Goal: Use online tool/utility: Utilize a website feature to perform a specific function

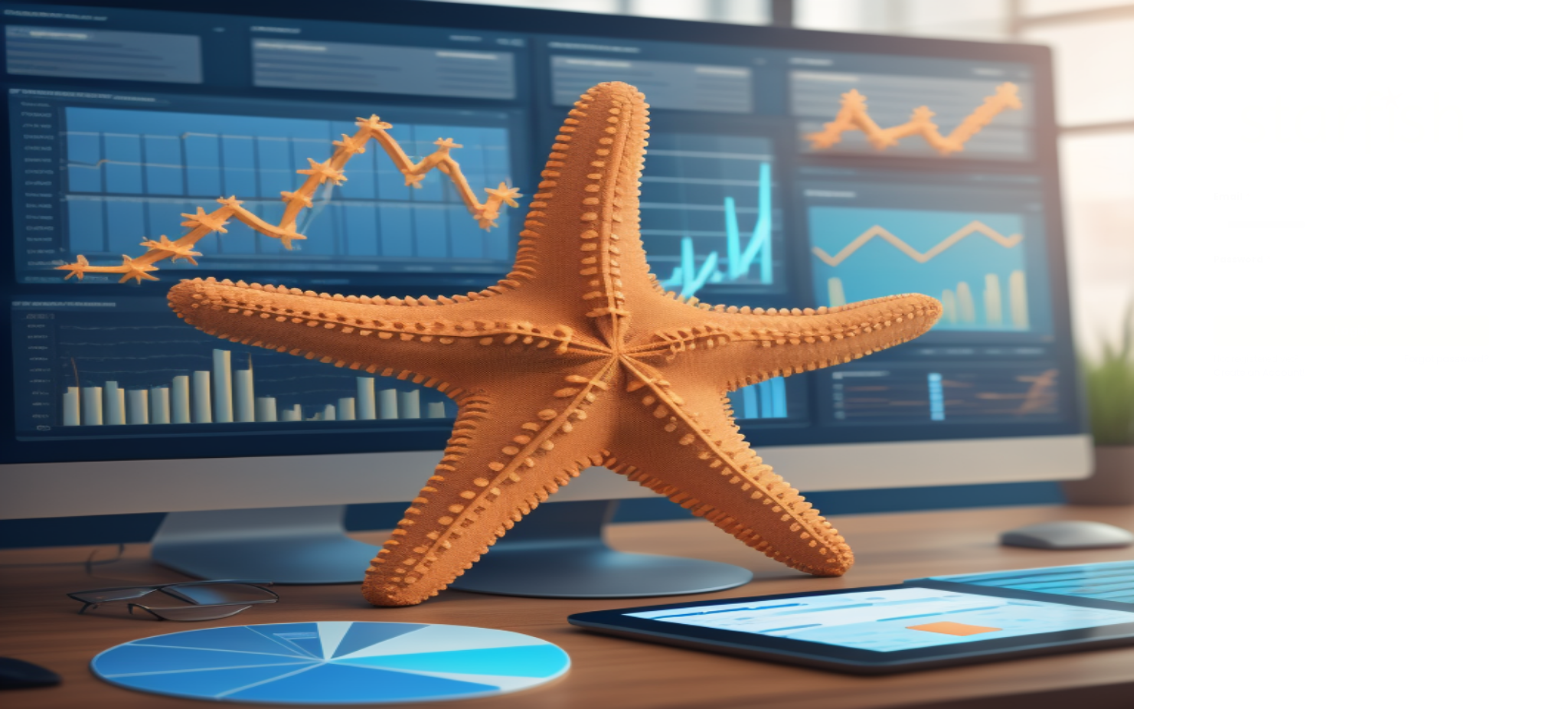
click at [1270, 218] on input "email" at bounding box center [1351, 225] width 276 height 30
type input "**********"
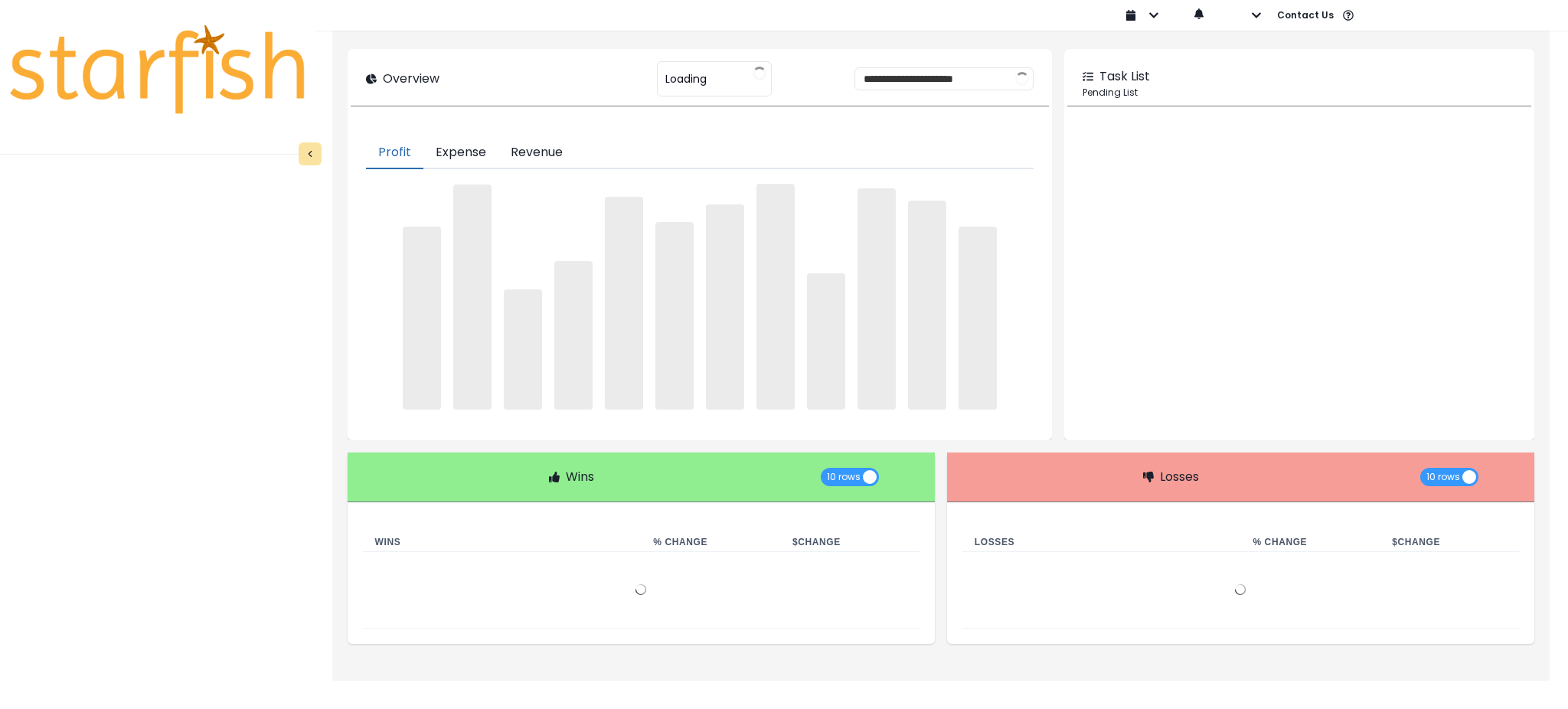
type input "********"
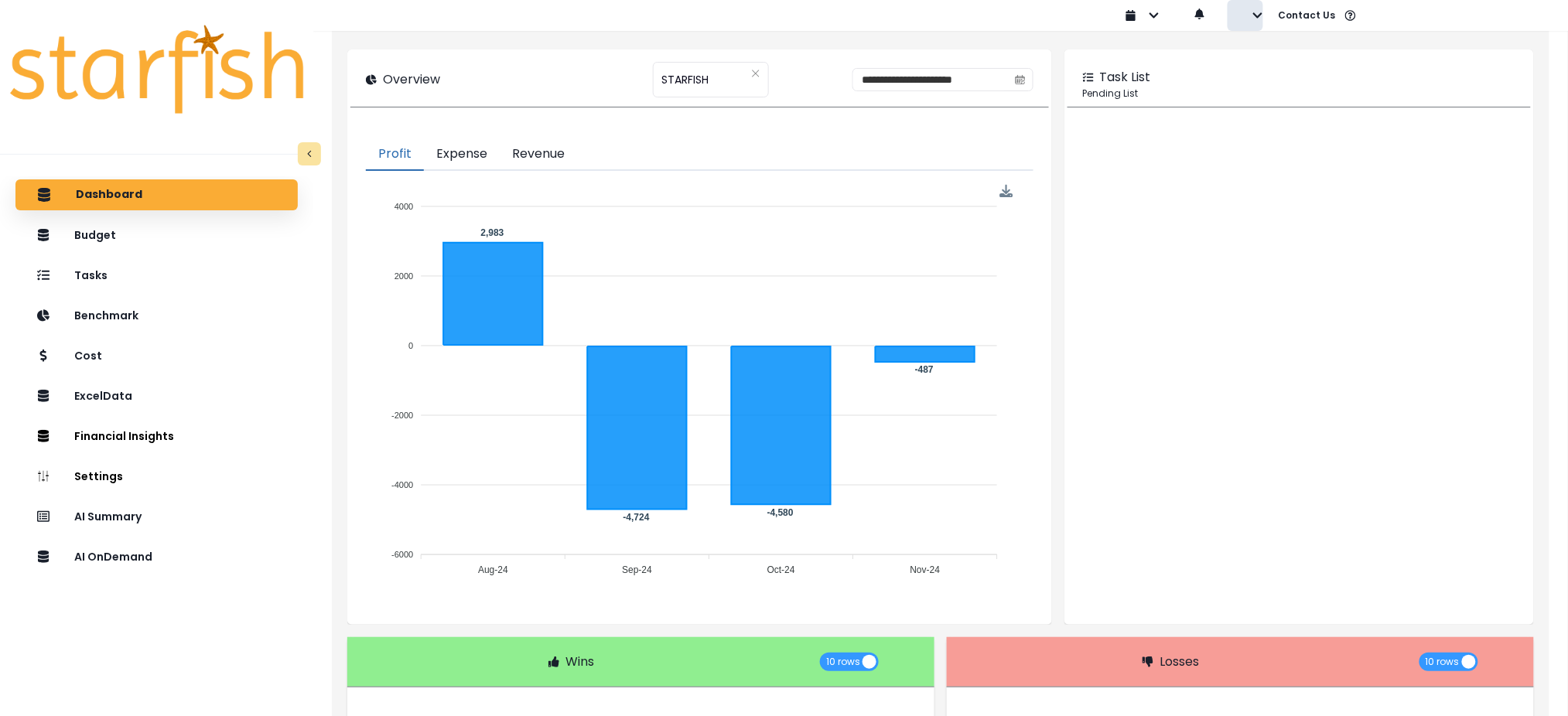
click at [1257, 14] on icon "button" at bounding box center [1257, 15] width 11 height 11
click at [1262, 54] on p "Sign out" at bounding box center [1282, 59] width 52 height 14
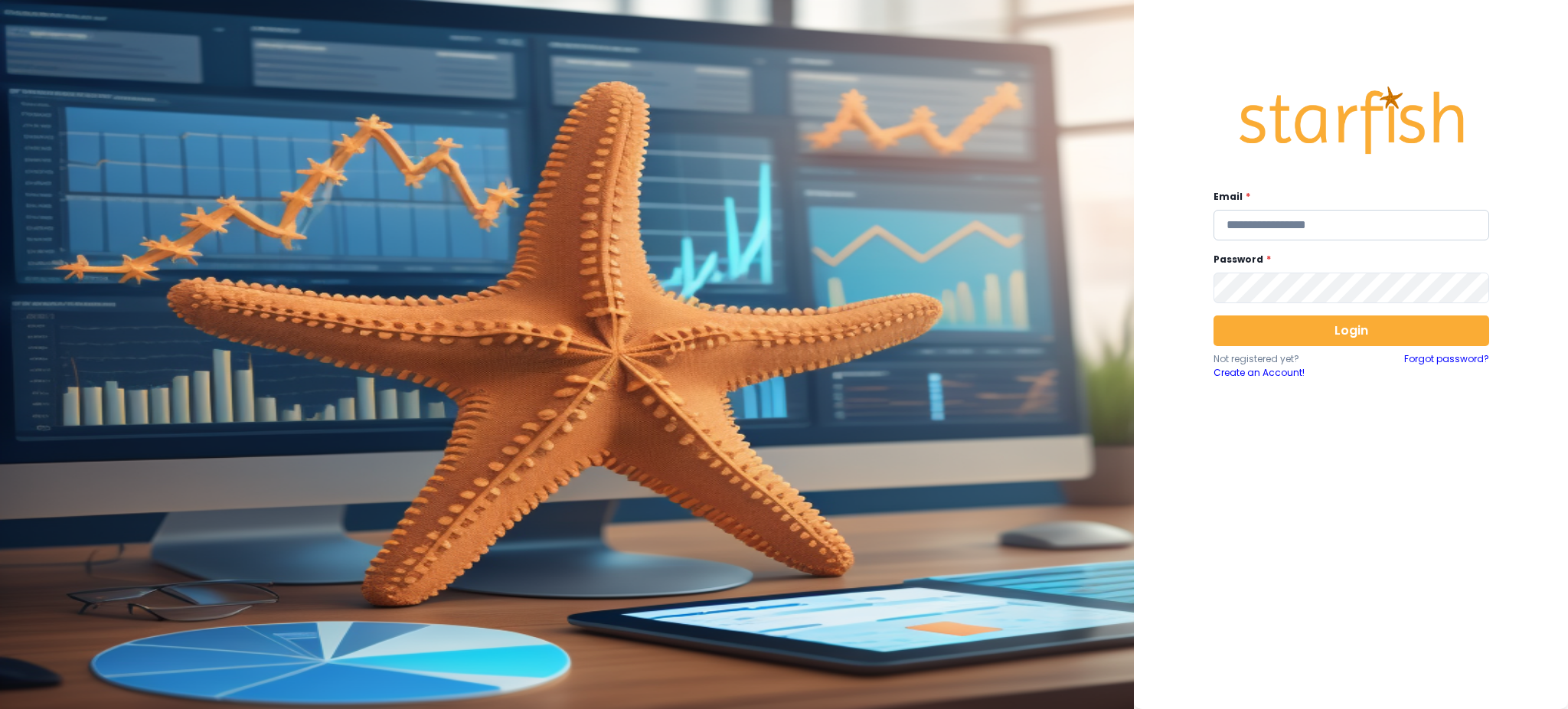
click at [1304, 229] on input "email" at bounding box center [1351, 225] width 276 height 30
drag, startPoint x: 1454, startPoint y: 228, endPoint x: 1003, endPoint y: 206, distance: 451.5
click at [1003, 206] on div "**********" at bounding box center [784, 354] width 1568 height 709
type input "**********"
drag, startPoint x: 1397, startPoint y: 666, endPoint x: 1295, endPoint y: 403, distance: 282.1
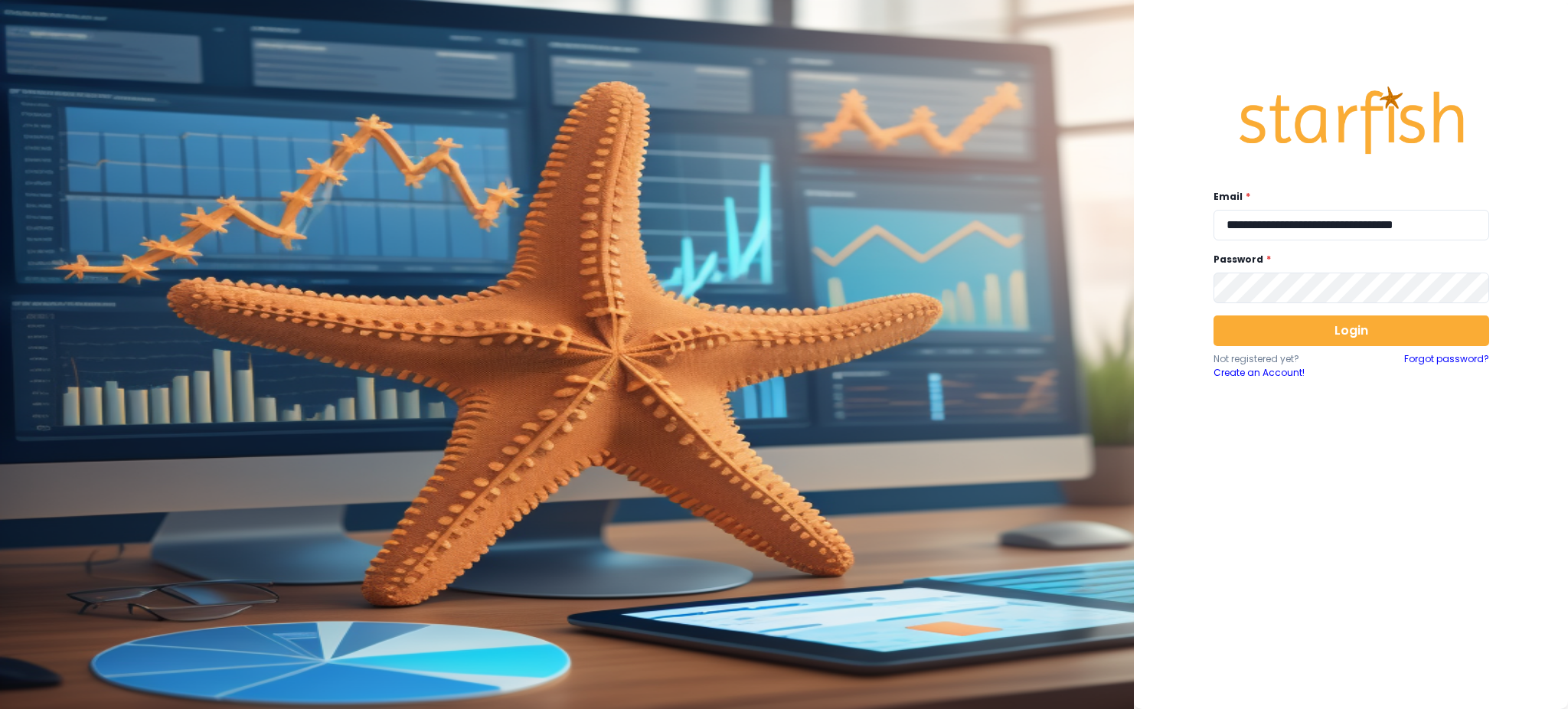
click at [1396, 666] on div "**********" at bounding box center [1351, 354] width 434 height 709
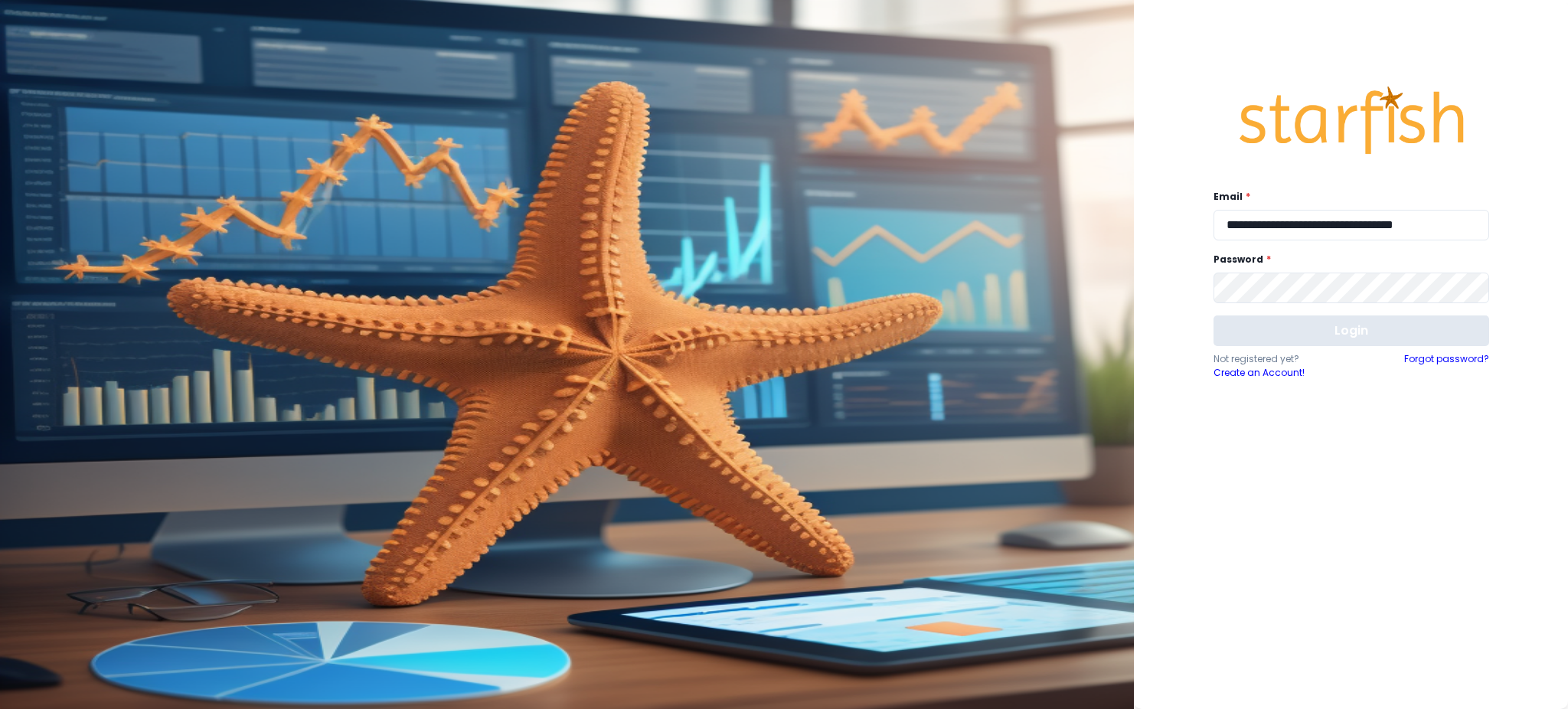
click at [1311, 323] on button "Login" at bounding box center [1351, 330] width 276 height 30
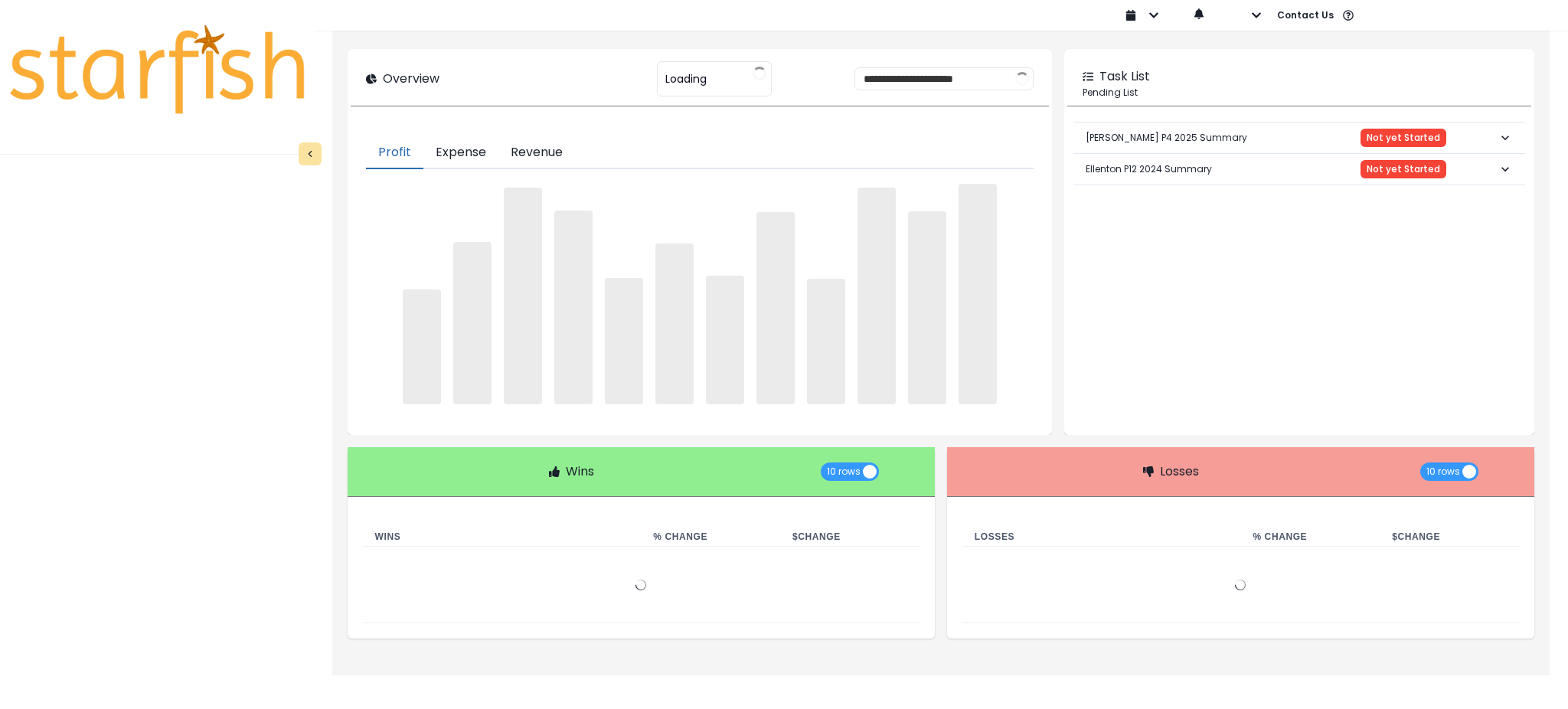
type input "**********"
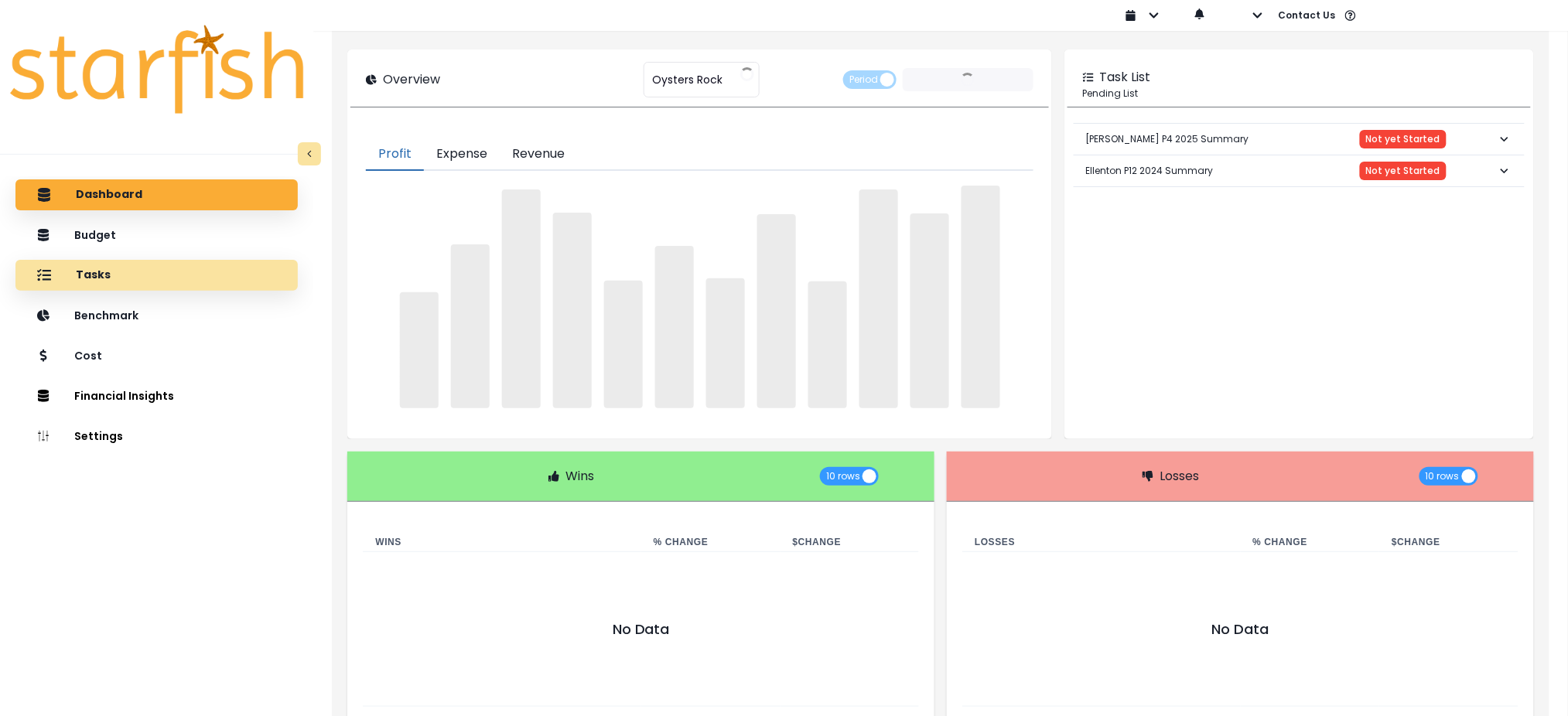
click at [110, 267] on div "Tasks" at bounding box center [157, 275] width 257 height 32
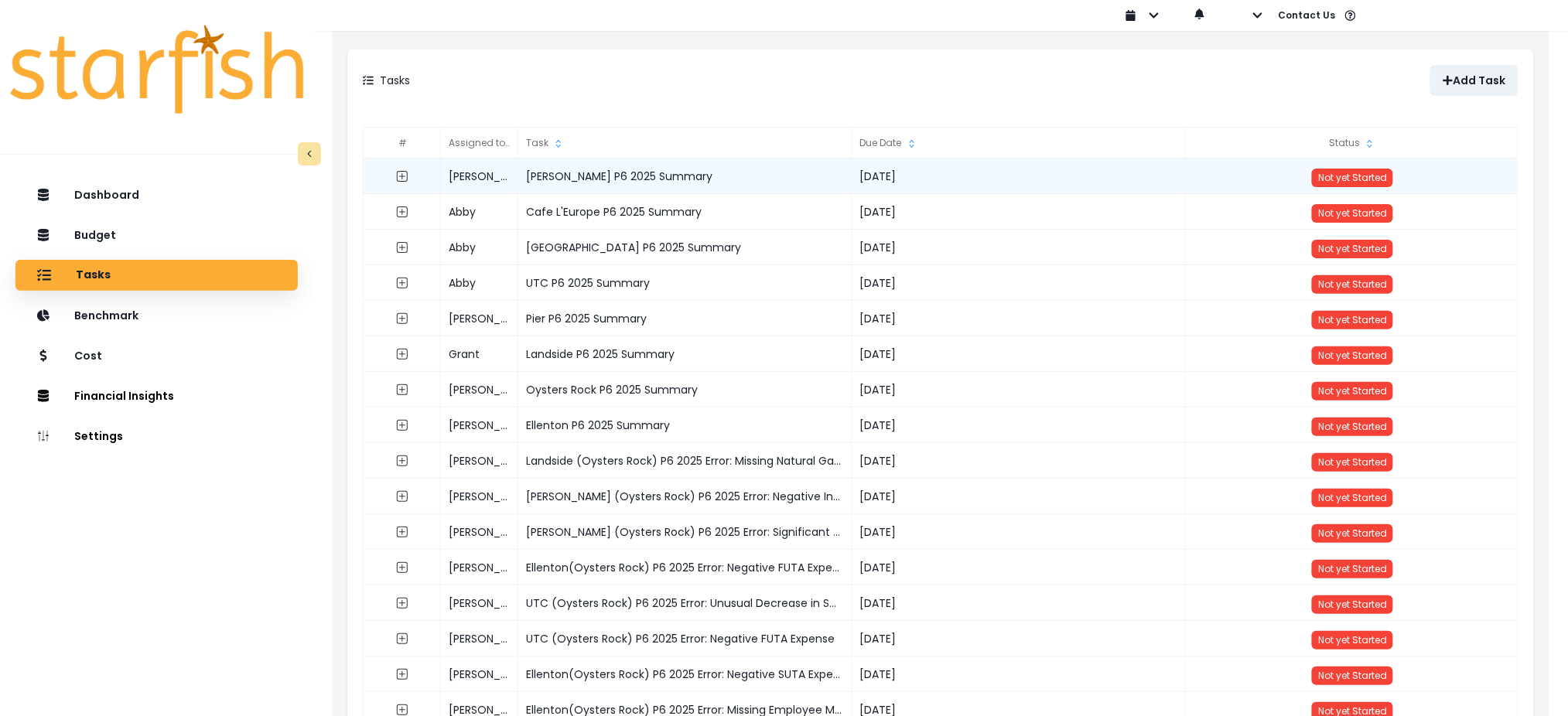
drag, startPoint x: 991, startPoint y: 421, endPoint x: 479, endPoint y: 169, distance: 570.7
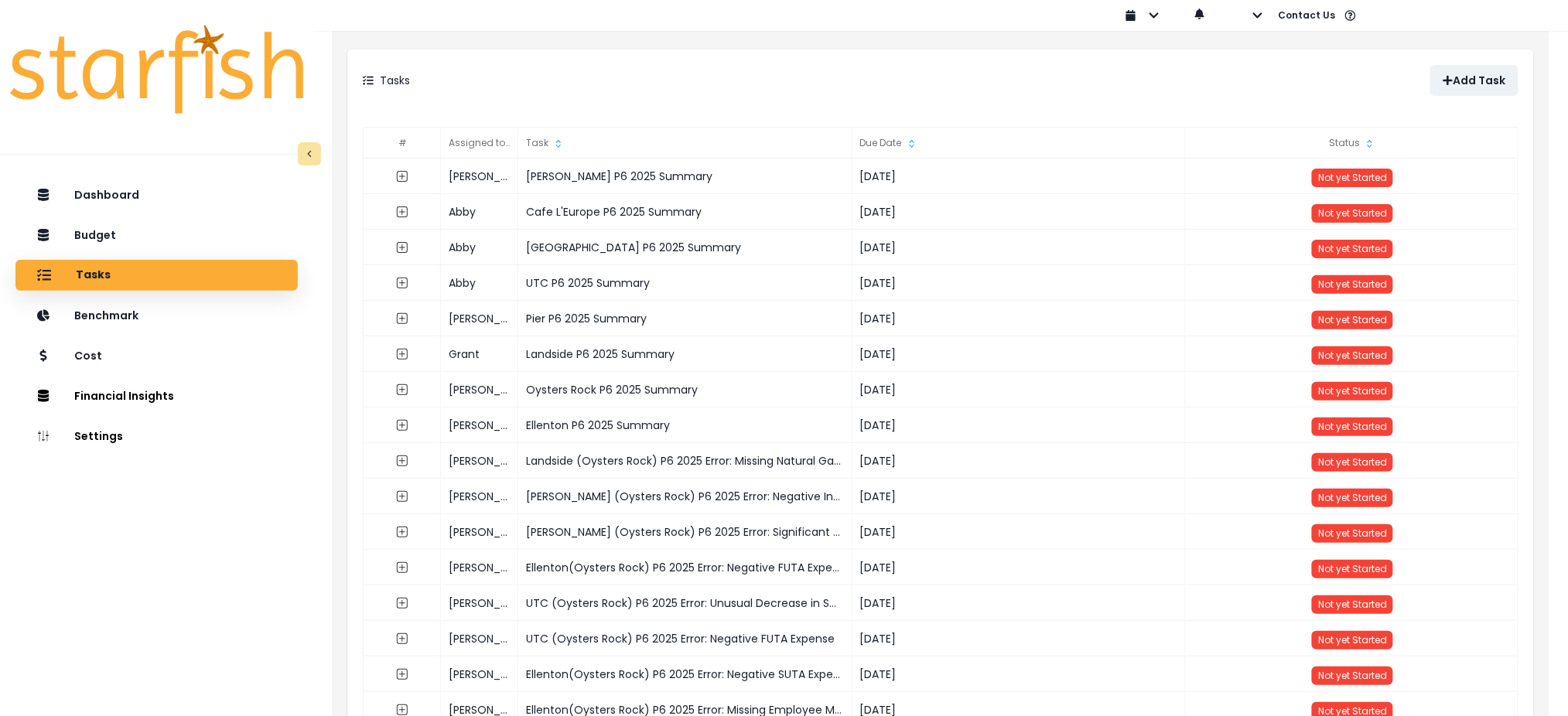
click at [141, 616] on div "Dashboard Budget Tasks Benchmark Cost Financial Insights Location Analysis Comp…" at bounding box center [157, 476] width 313 height 600
click at [1044, 97] on div "Tasks Add Task" at bounding box center [940, 80] width 1186 height 62
click at [1258, 20] on icon "button" at bounding box center [1257, 15] width 11 height 11
click at [1258, 61] on p "Sign out" at bounding box center [1282, 59] width 52 height 14
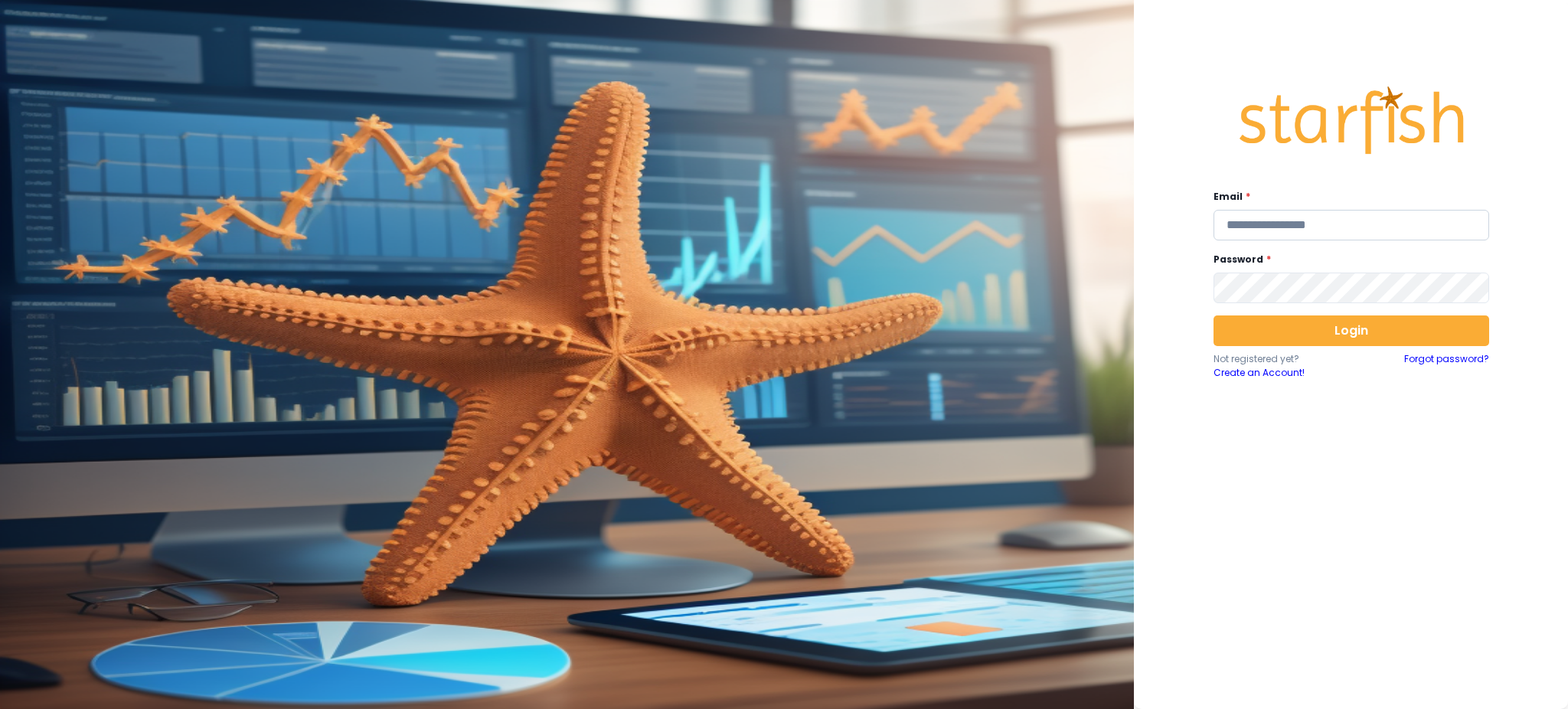
click at [1309, 231] on input "email" at bounding box center [1351, 225] width 276 height 30
type input "**********"
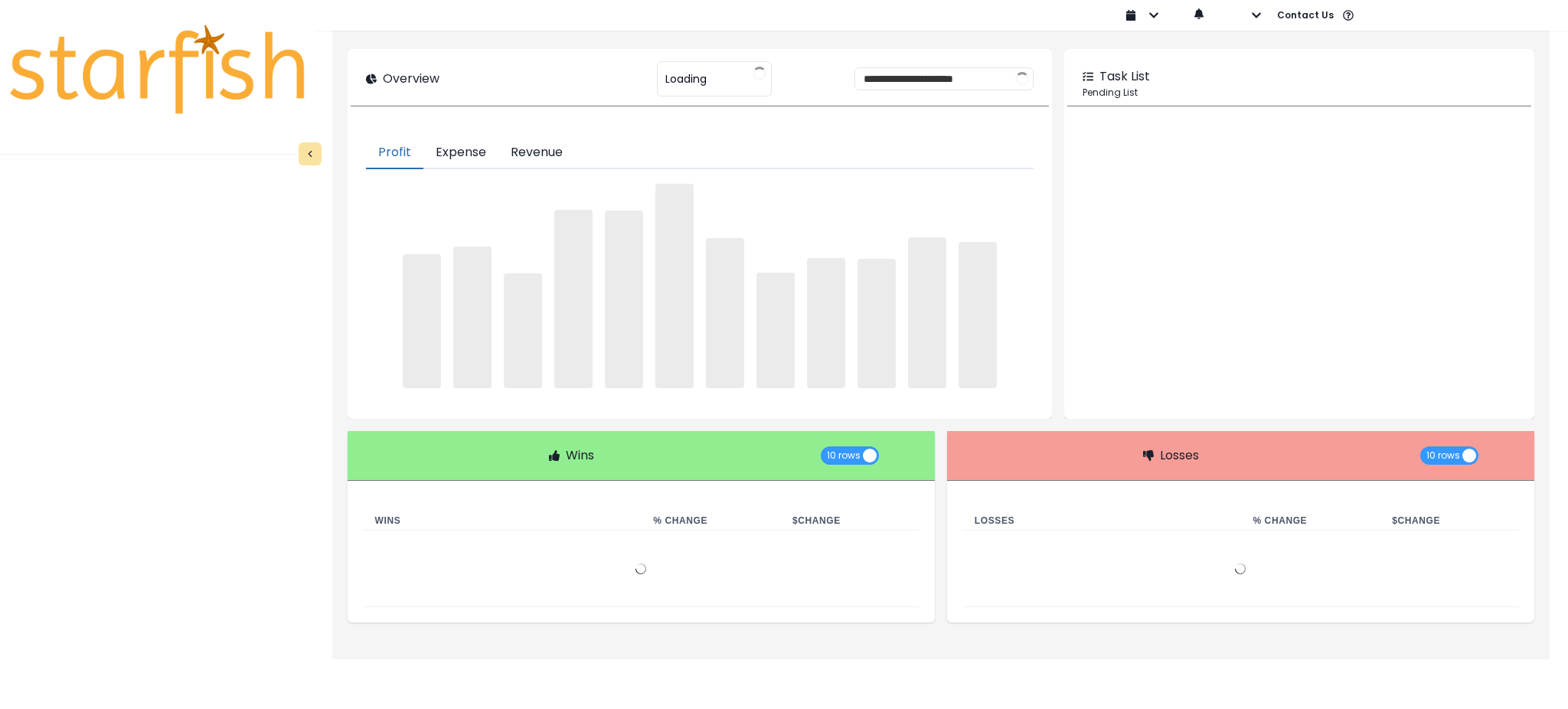
type input "********"
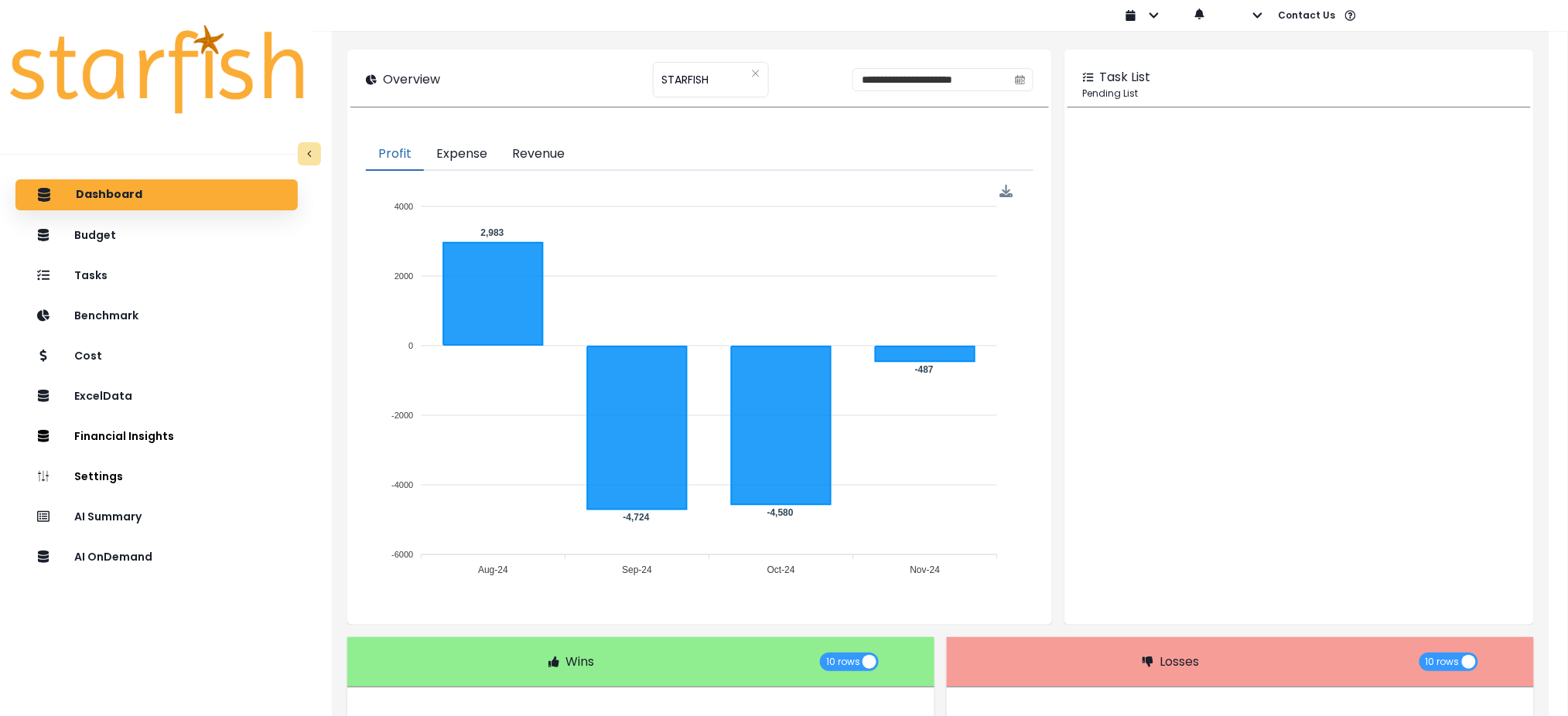
click at [183, 660] on div "Dashboard Budget Tasks Benchmark Cost ExcelData Financial Insights Location Ana…" at bounding box center [157, 476] width 313 height 600
click at [158, 561] on div "AI OnDemand" at bounding box center [157, 557] width 257 height 32
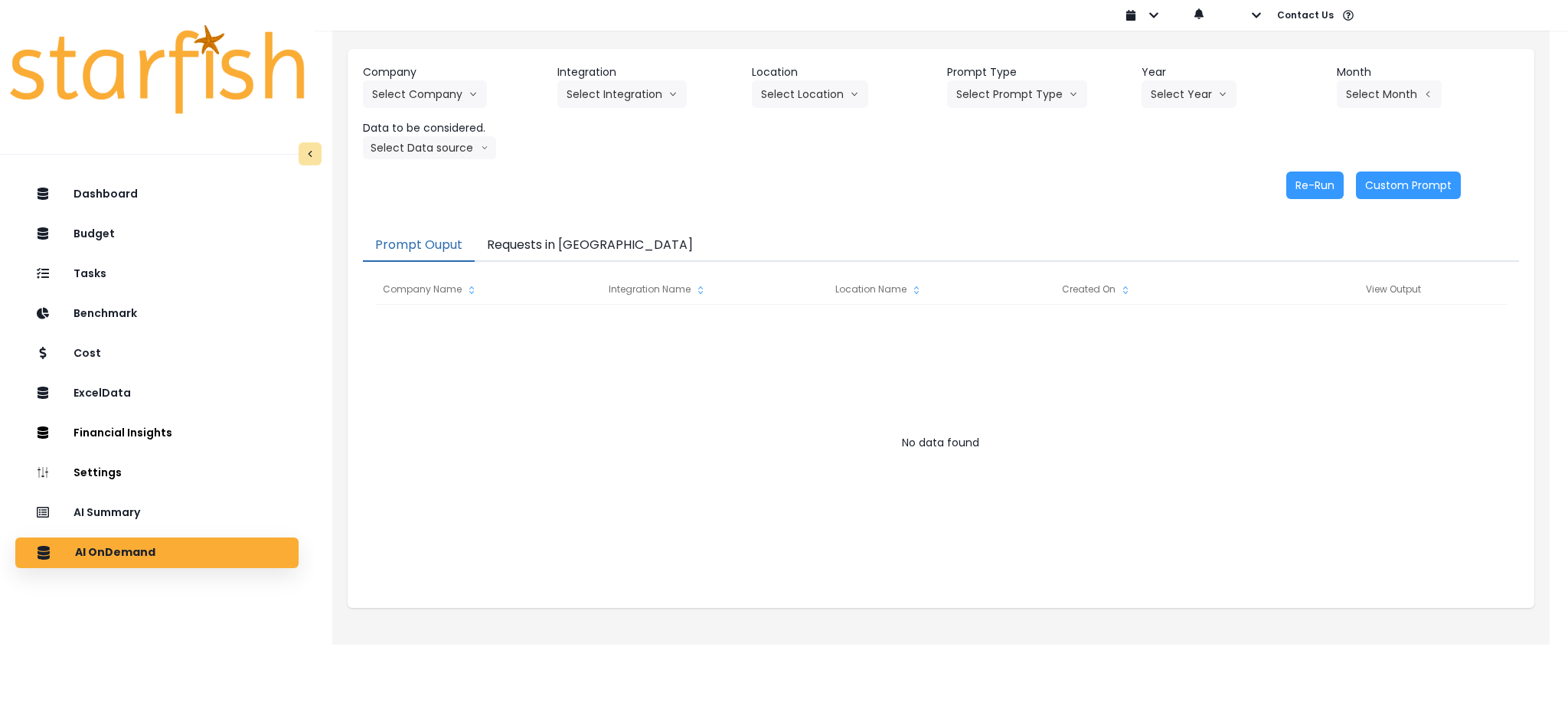
click at [540, 240] on button "Requests in Queue" at bounding box center [589, 245] width 230 height 32
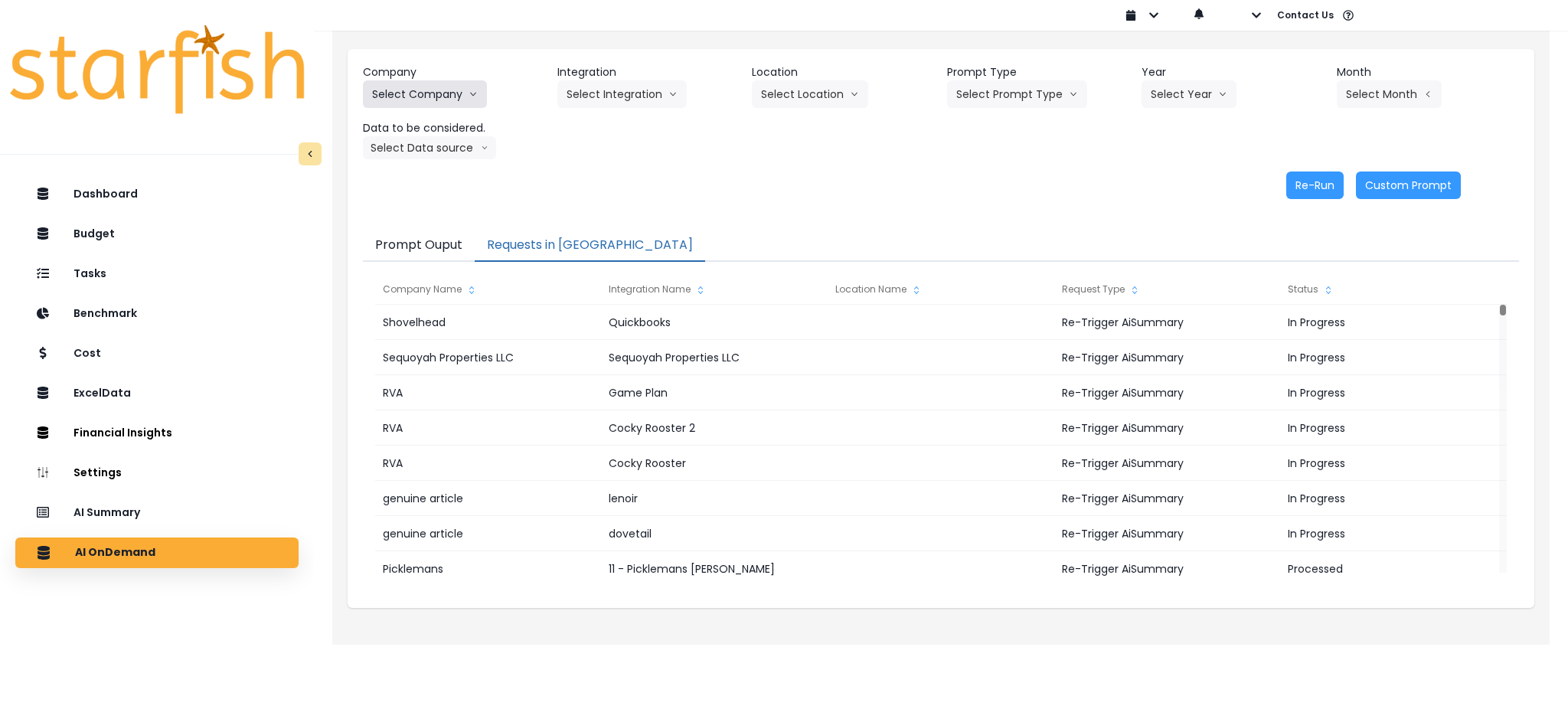
click at [469, 91] on icon "arrow down line" at bounding box center [473, 94] width 9 height 15
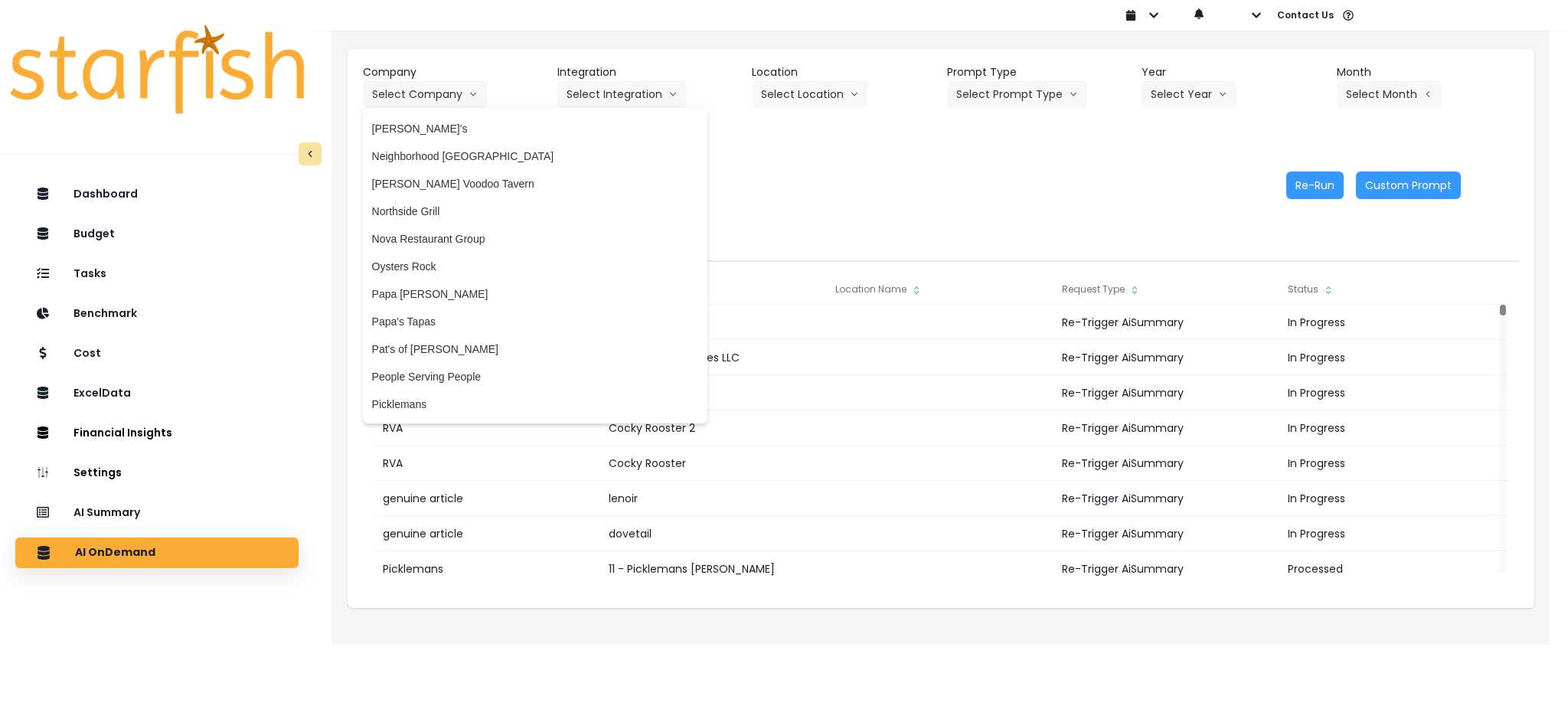
scroll to position [2041, 0]
click at [451, 275] on li "Oysters Rock" at bounding box center [534, 262] width 345 height 28
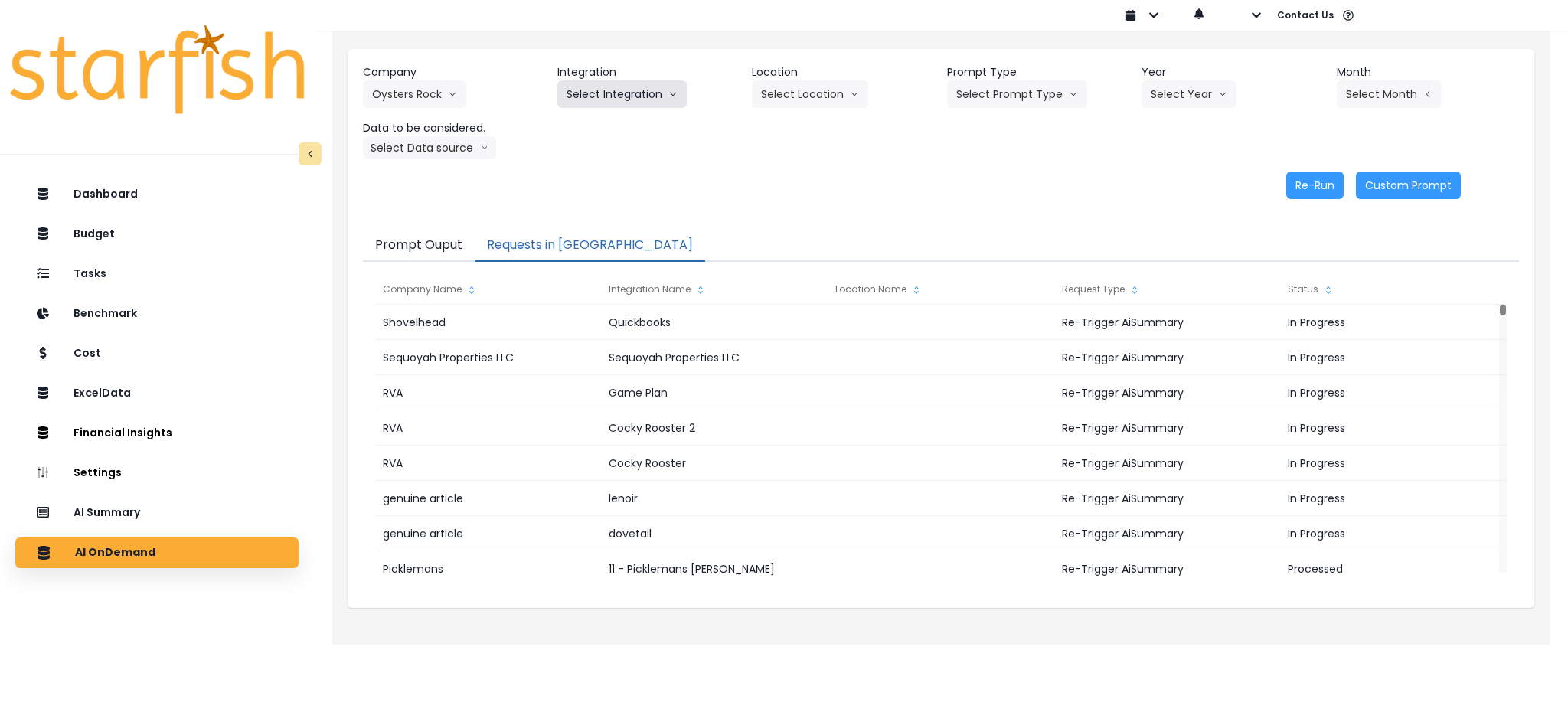
click at [635, 86] on button "Select Integration" at bounding box center [621, 94] width 129 height 28
click at [606, 133] on span "Oysters Rock" at bounding box center [599, 126] width 64 height 15
click at [973, 96] on button "Select Prompt Type" at bounding box center [1017, 94] width 140 height 28
click at [976, 212] on span "Monthly Summary" at bounding box center [999, 209] width 87 height 15
click at [1179, 99] on button "Select Year" at bounding box center [1189, 94] width 95 height 28
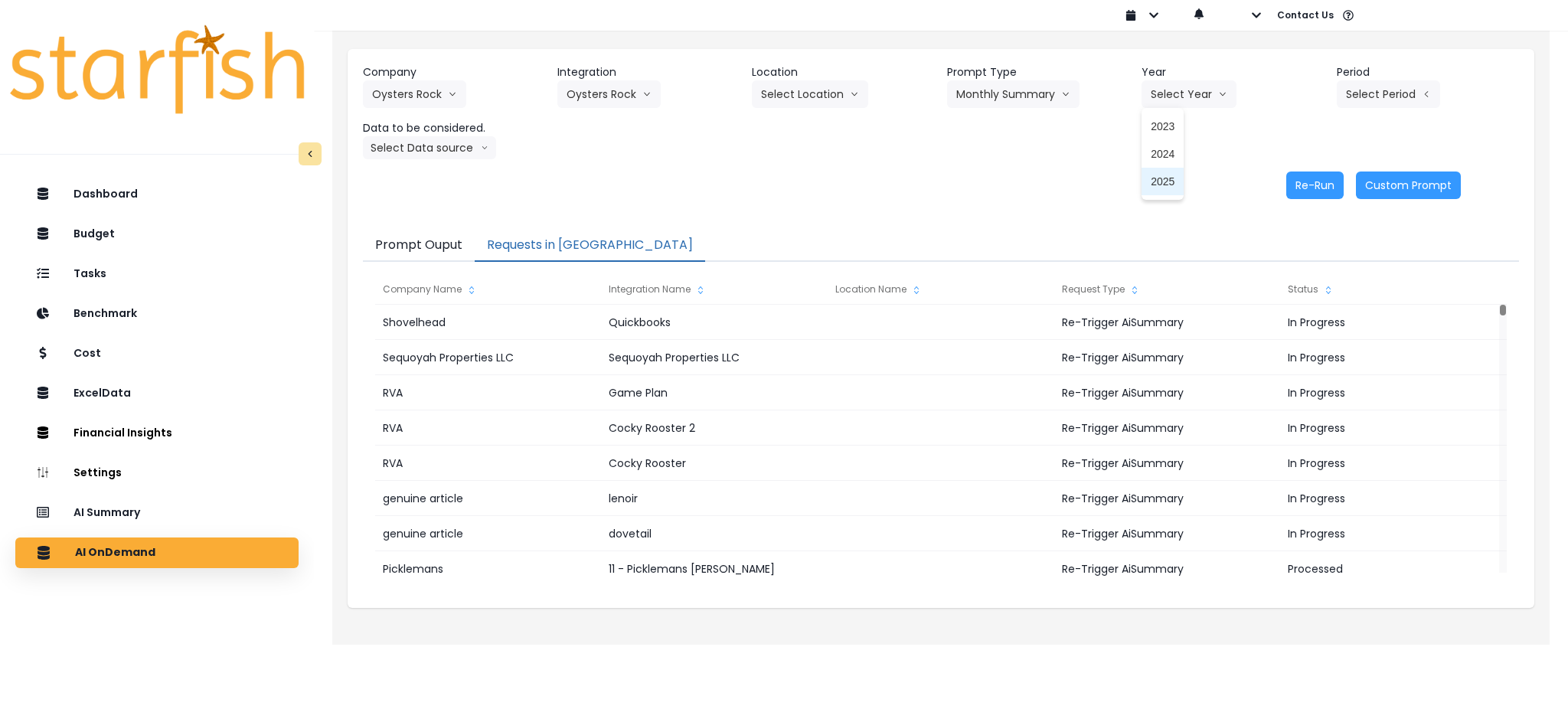
click at [1168, 175] on span "2025" at bounding box center [1163, 181] width 24 height 15
click at [1358, 95] on button "Select Period" at bounding box center [1388, 94] width 104 height 28
click at [1308, 255] on li "P7" at bounding box center [1318, 264] width 37 height 28
click at [442, 137] on button "Select Data source" at bounding box center [429, 148] width 133 height 23
click at [437, 191] on li "Location Analysis" at bounding box center [422, 205] width 121 height 28
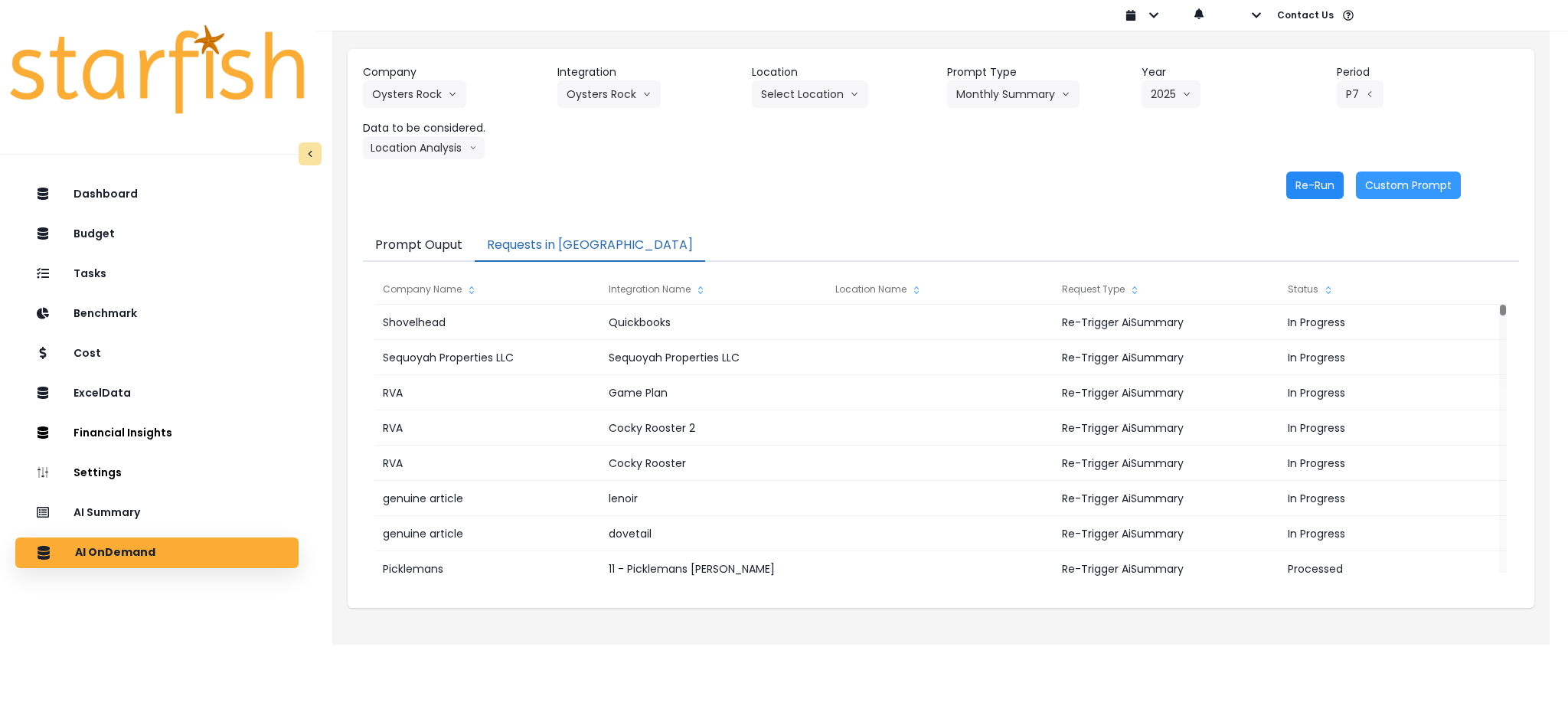
click at [1303, 192] on button "Re-Run" at bounding box center [1315, 185] width 57 height 28
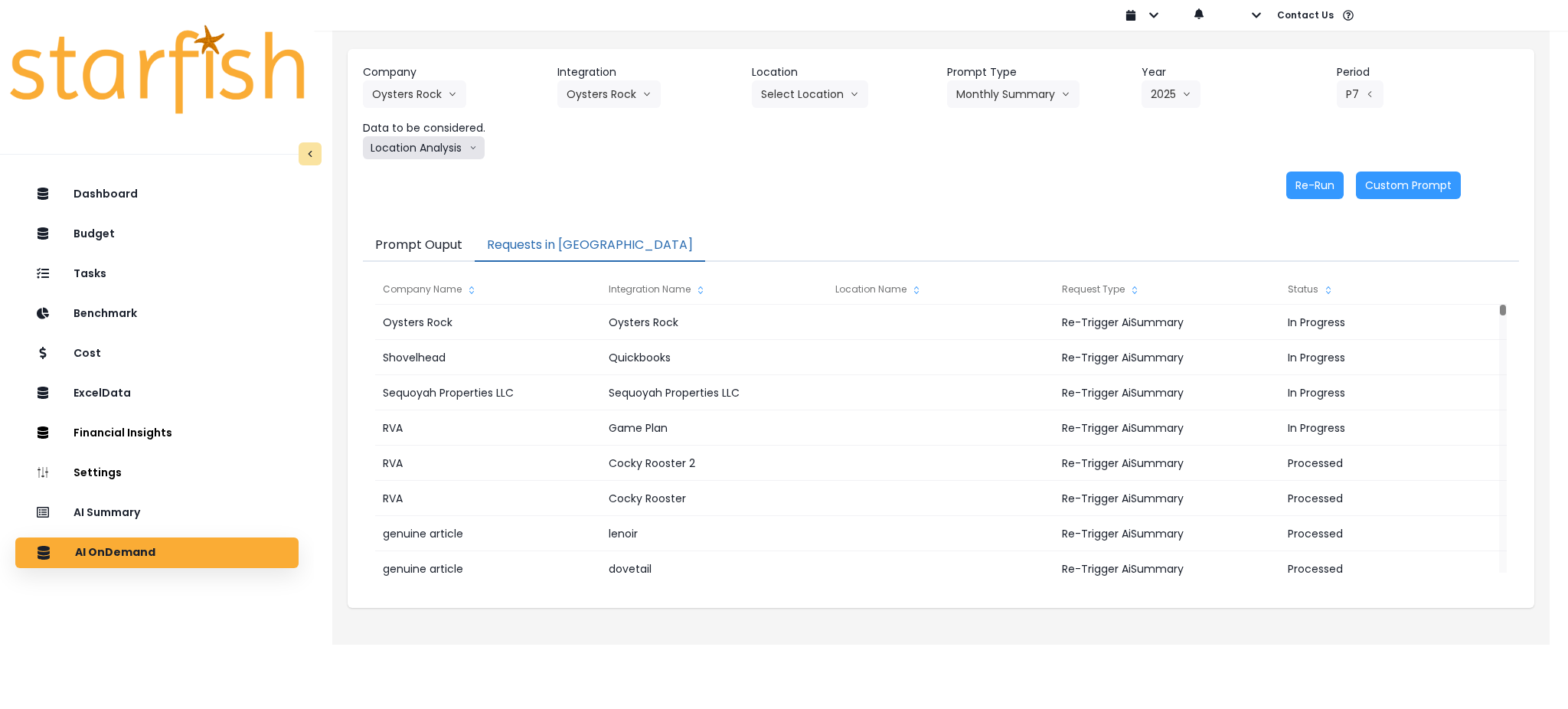
click at [423, 148] on button "Location Analysis" at bounding box center [423, 148] width 121 height 23
click at [415, 175] on span "Comparison overtime" at bounding box center [422, 178] width 102 height 15
click at [1303, 184] on button "Re-Run" at bounding box center [1315, 185] width 57 height 28
drag, startPoint x: 613, startPoint y: 196, endPoint x: 572, endPoint y: 141, distance: 68.6
click at [613, 196] on div "Re-Run Custom Prompt" at bounding box center [911, 185] width 1098 height 28
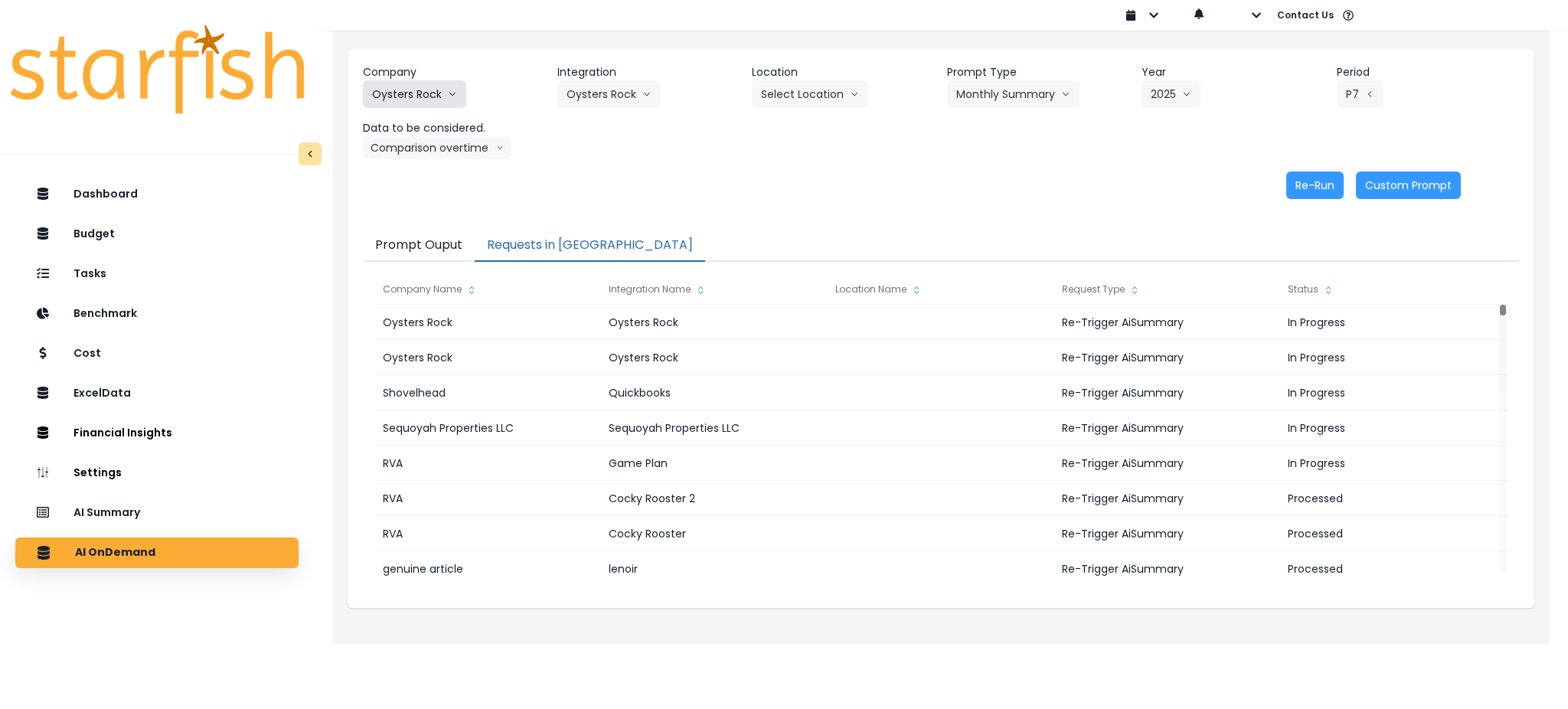
click at [457, 106] on button "Oysters Rock" at bounding box center [414, 94] width 104 height 28
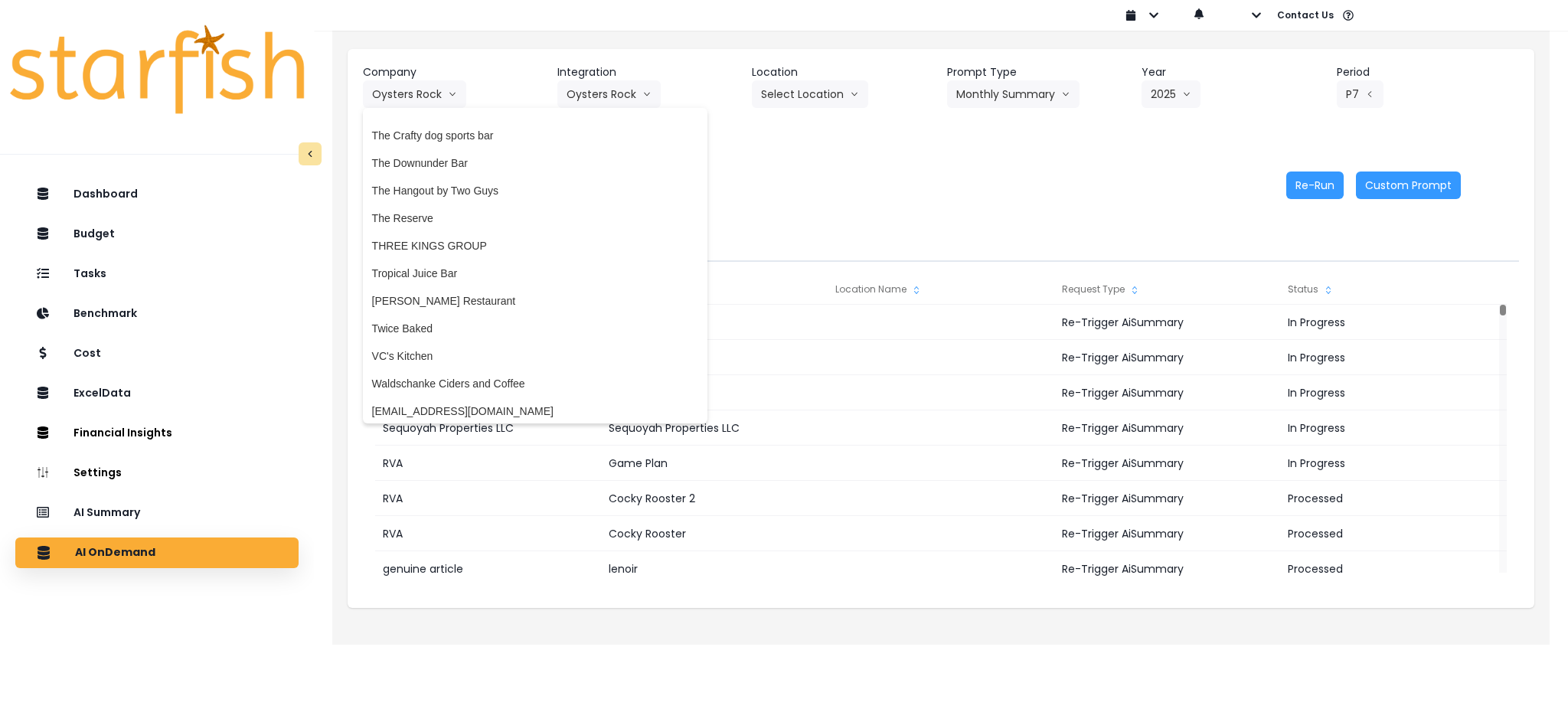
scroll to position [3062, 0]
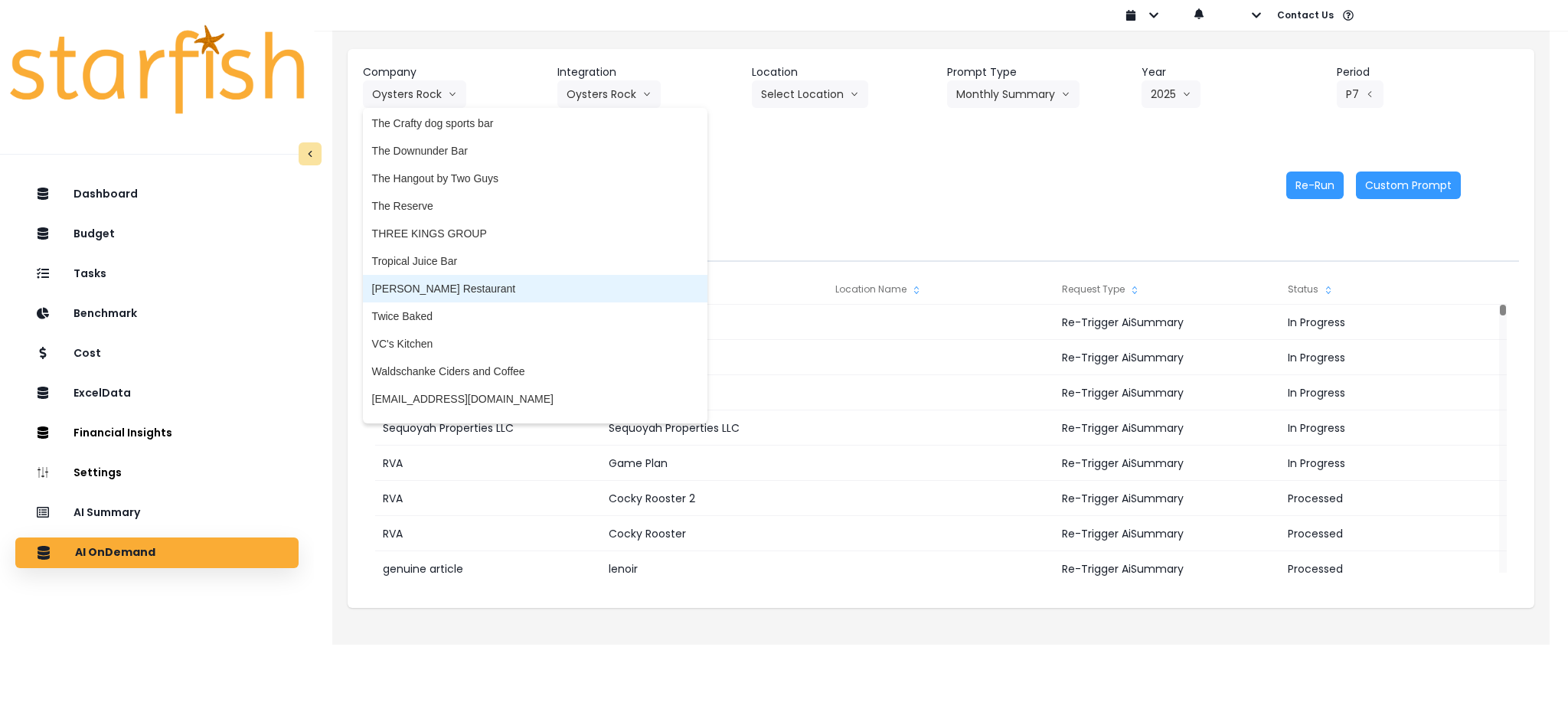
click at [418, 275] on li "Truluck's Restaurant" at bounding box center [534, 288] width 345 height 28
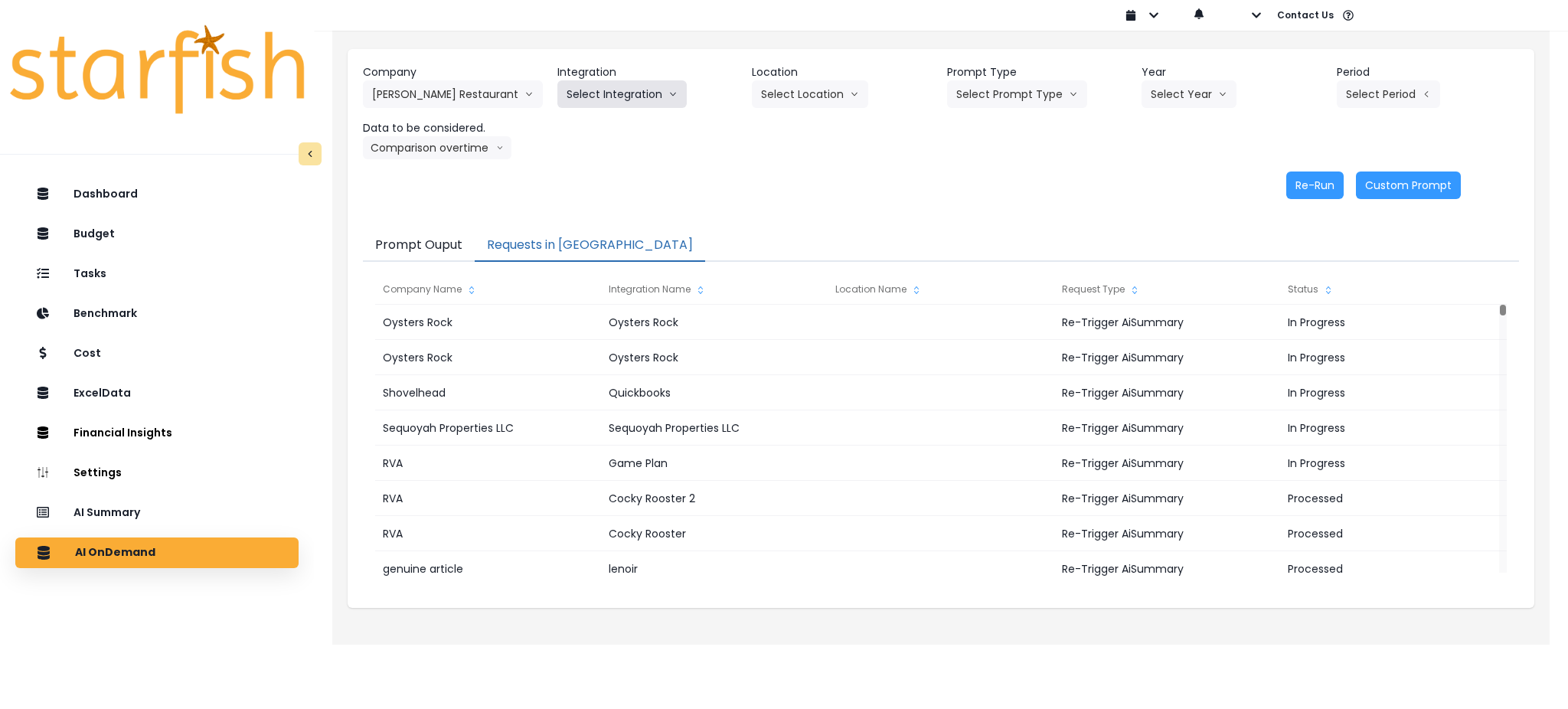
click at [652, 83] on button "Select Integration" at bounding box center [621, 94] width 129 height 28
click at [581, 134] on li "R365" at bounding box center [579, 126] width 44 height 28
click at [996, 104] on button "Select Prompt Type" at bounding box center [1017, 94] width 140 height 28
click at [980, 207] on span "Monthly Summary" at bounding box center [999, 209] width 87 height 15
click at [1179, 90] on button "Select Year" at bounding box center [1189, 94] width 95 height 28
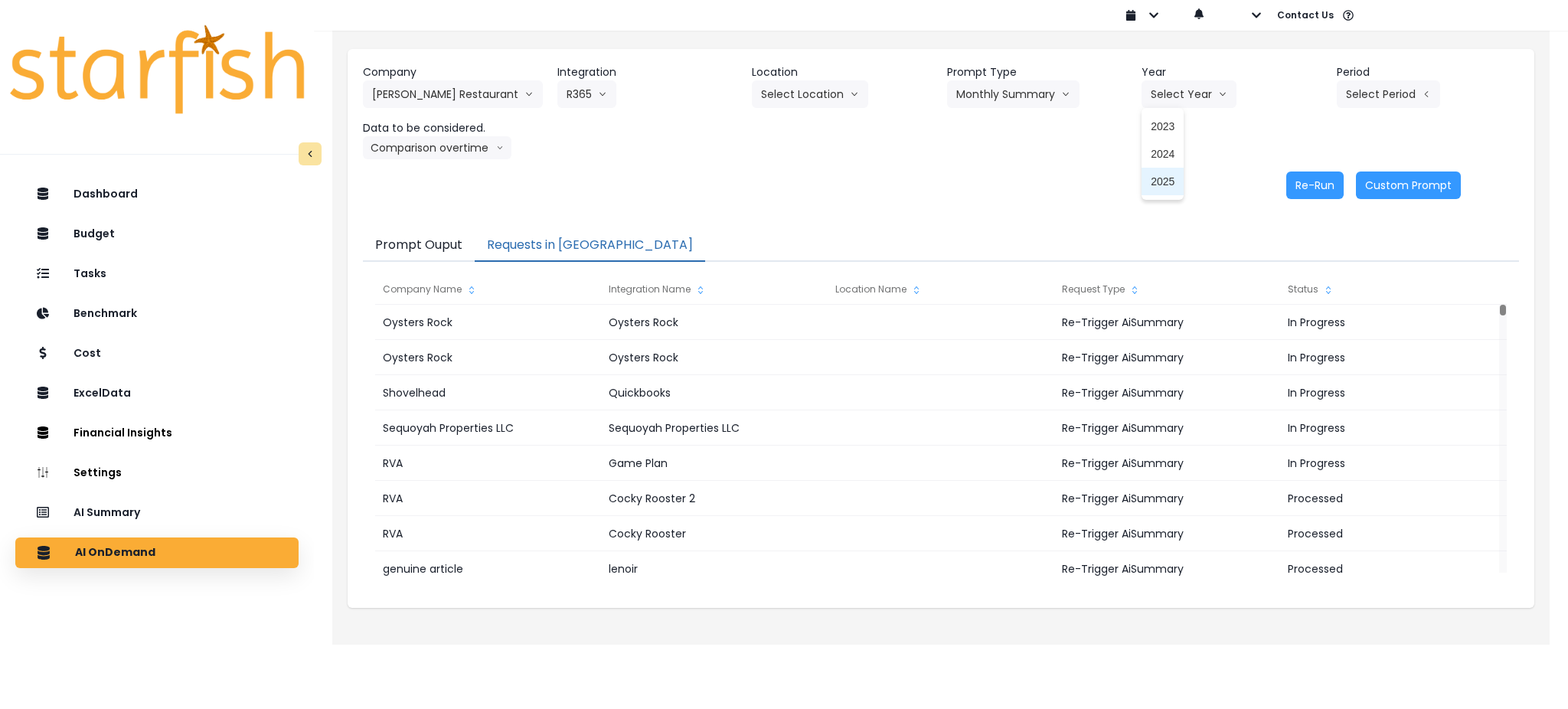
click at [1167, 174] on span "2025" at bounding box center [1163, 181] width 24 height 15
click at [1388, 91] on button "Select Period" at bounding box center [1388, 94] width 104 height 28
click at [1308, 271] on span "P7" at bounding box center [1318, 264] width 19 height 15
click at [446, 148] on button "Comparison overtime" at bounding box center [437, 148] width 148 height 23
click at [425, 212] on span "Location Analysis" at bounding box center [422, 205] width 102 height 15
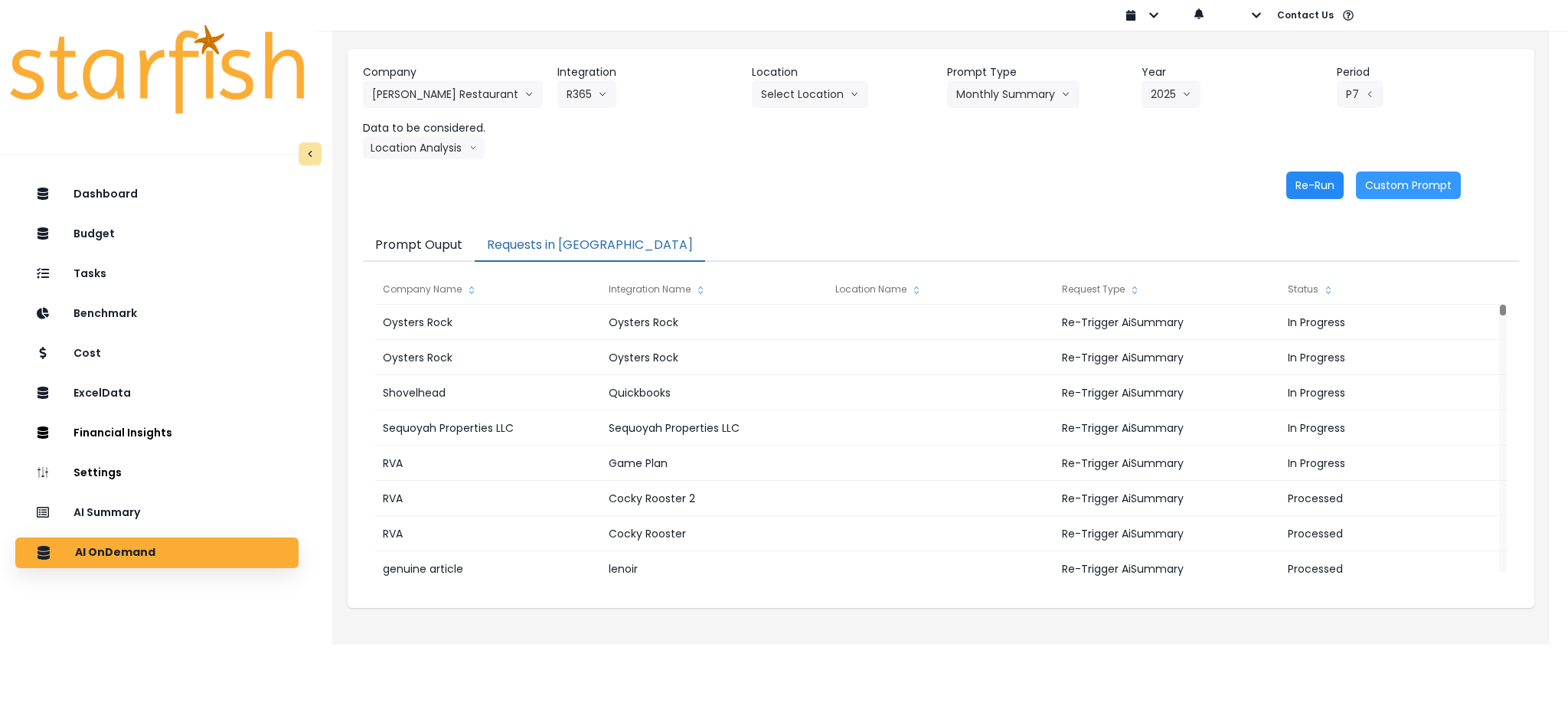
click at [1304, 181] on button "Re-Run" at bounding box center [1315, 185] width 57 height 28
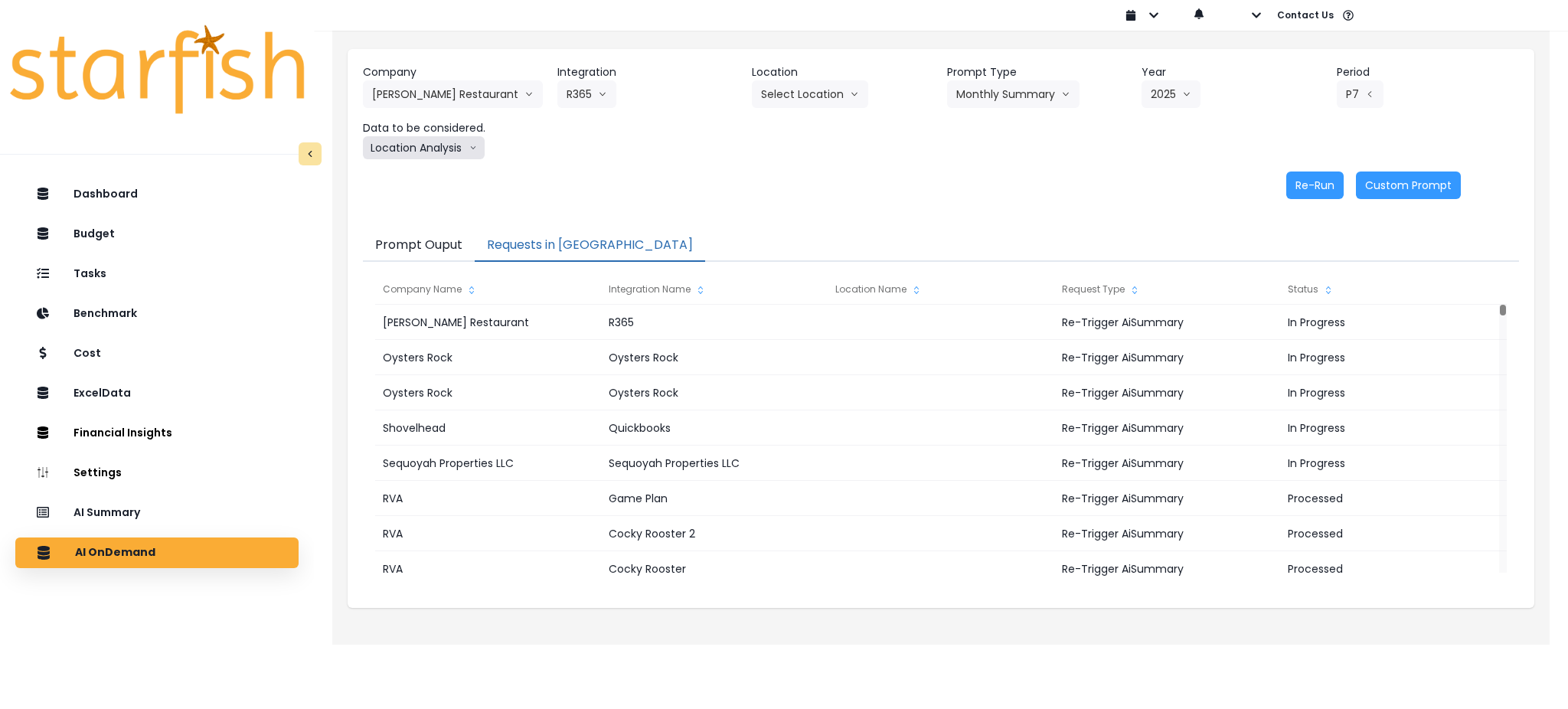
click at [443, 143] on button "Location Analysis" at bounding box center [423, 148] width 121 height 23
click at [433, 170] on span "Comparison overtime" at bounding box center [422, 178] width 102 height 15
click at [1320, 195] on button "Re-Run" at bounding box center [1315, 185] width 57 height 28
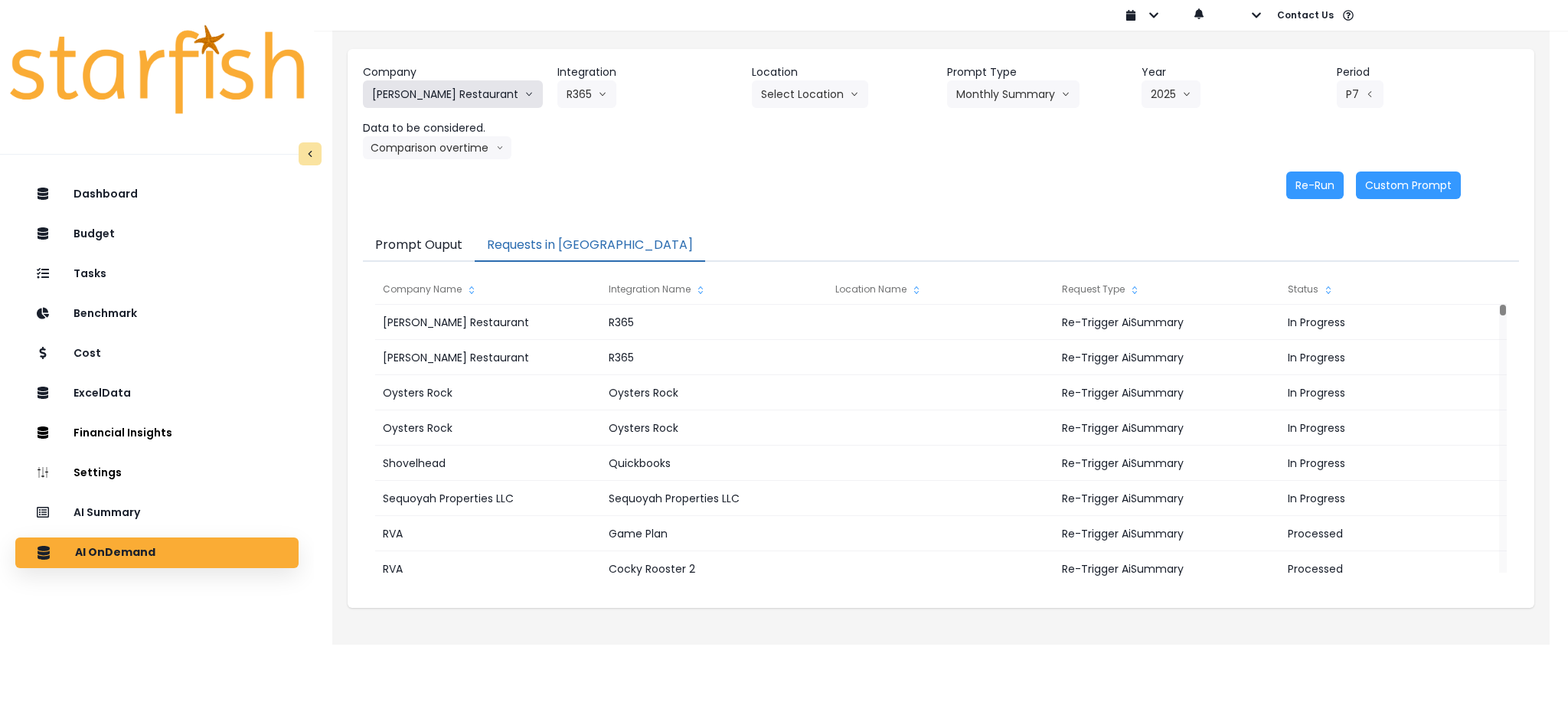
click at [439, 97] on button "Truluck's Restaurant" at bounding box center [452, 94] width 180 height 28
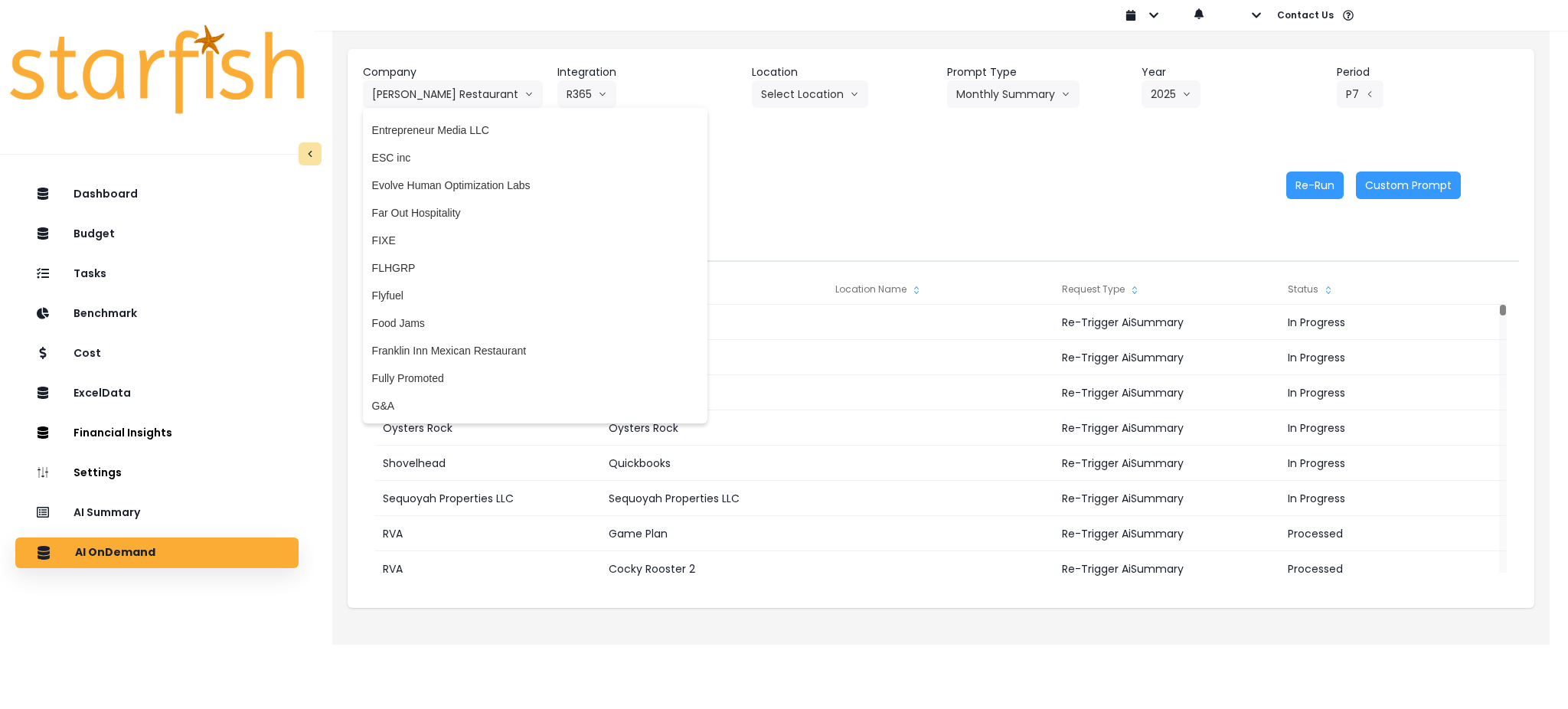
scroll to position [1066, 0]
click at [444, 217] on span "Far Out Hospitality" at bounding box center [534, 218] width 326 height 15
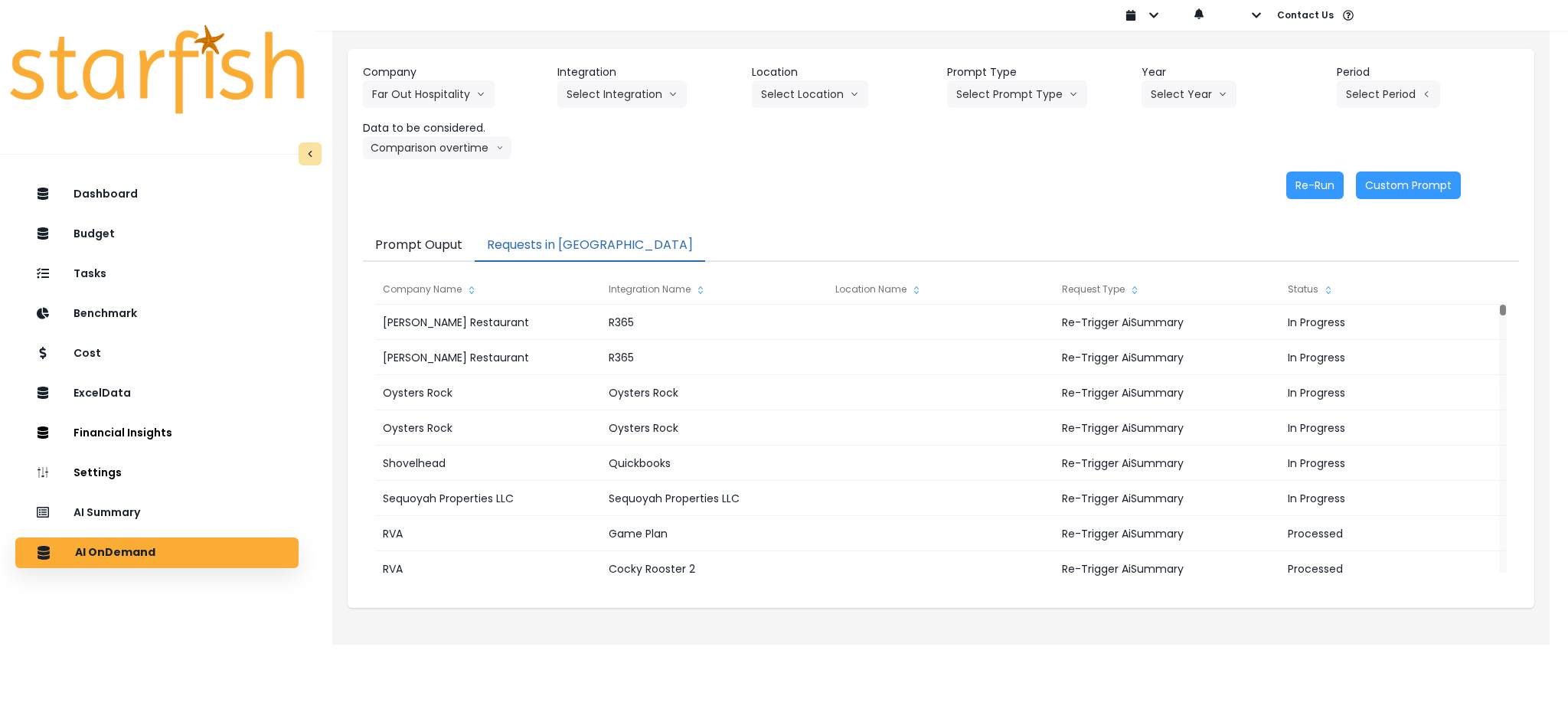
click at [839, 110] on div "Company Far Out Hospitality 86 Costs Asti Bagel Cafe Balance Grille Bald Ginger…" at bounding box center [940, 111] width 1156 height 95
click at [844, 78] on header "Location" at bounding box center [843, 72] width 182 height 16
click at [840, 90] on button "Select Location" at bounding box center [810, 94] width 116 height 28
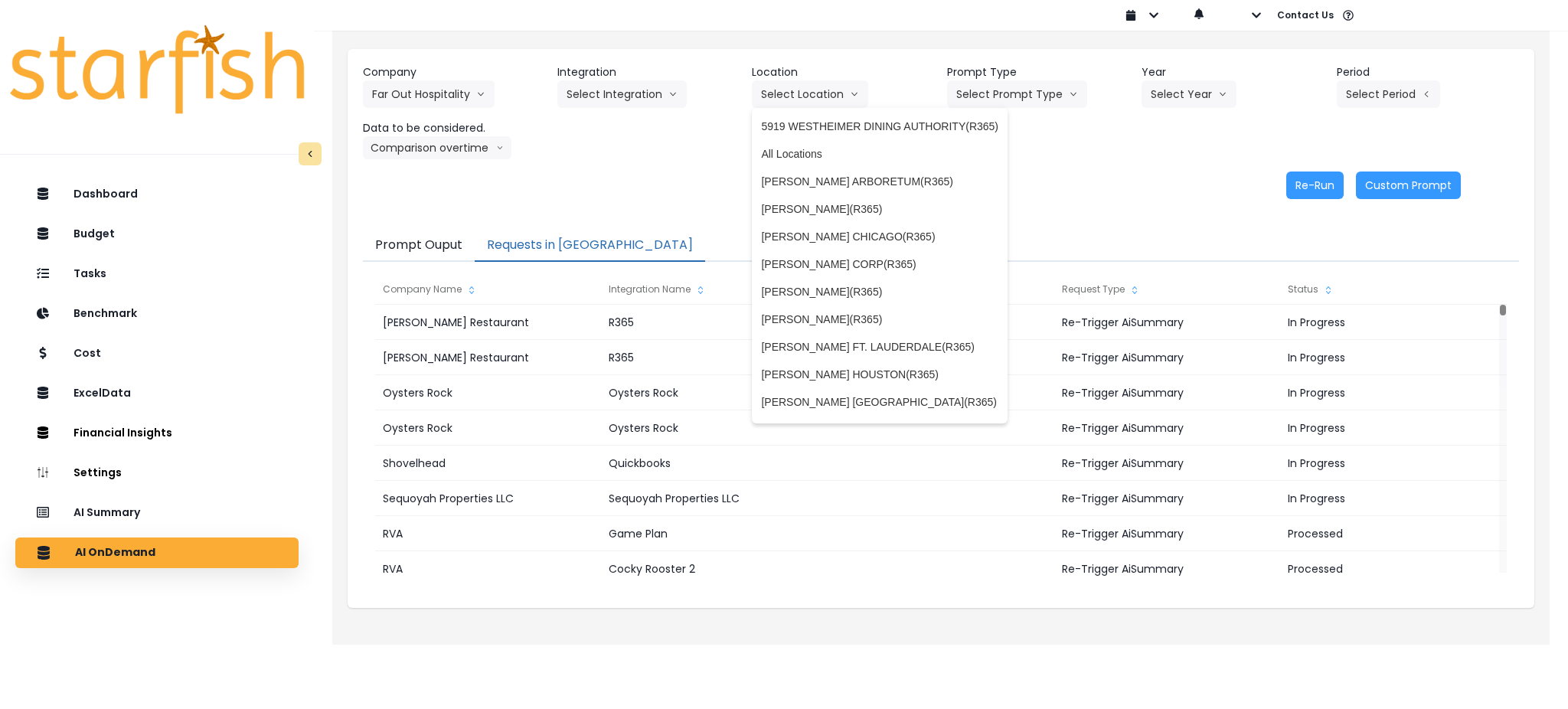
click at [496, 175] on div "Re-Run Custom Prompt" at bounding box center [911, 185] width 1098 height 28
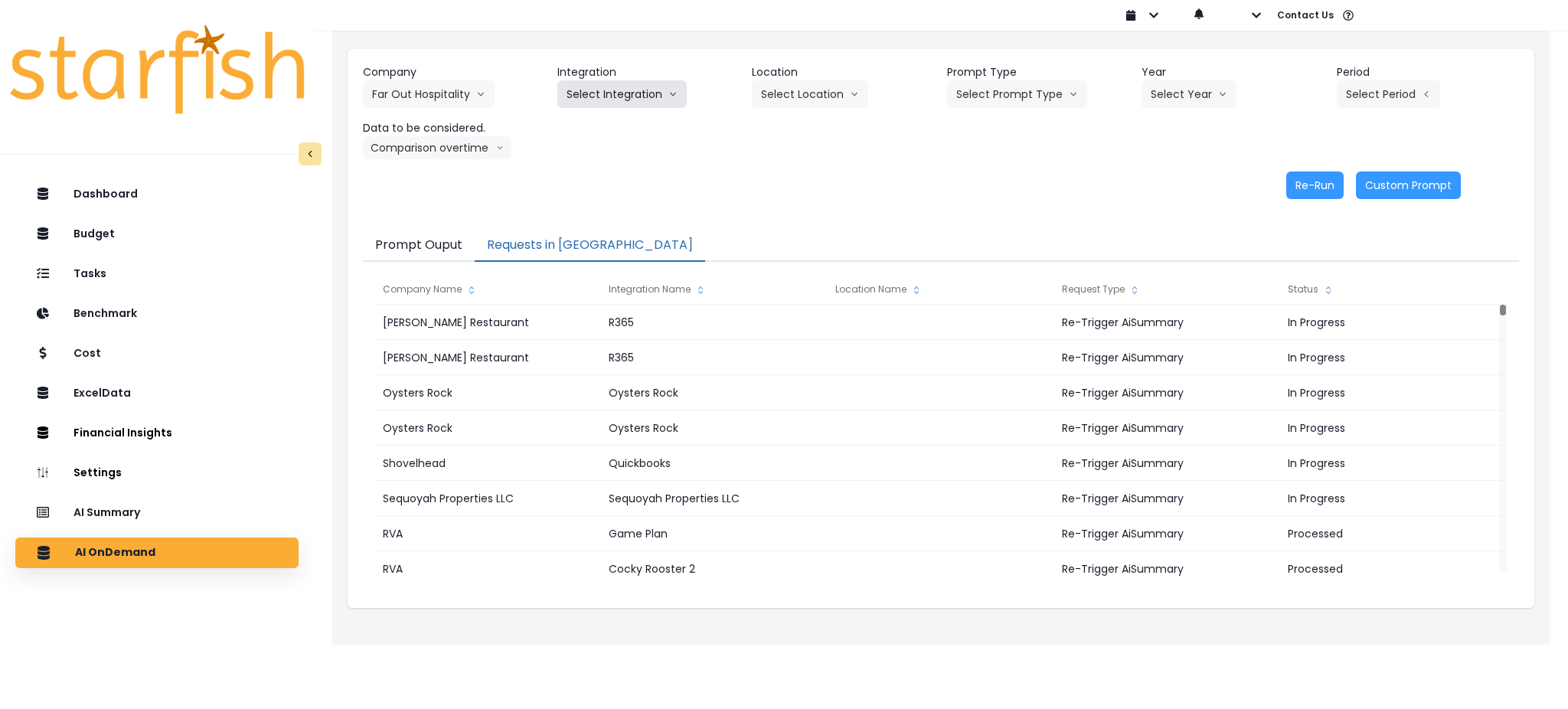
click at [576, 92] on button "Select Integration" at bounding box center [621, 94] width 129 height 28
click at [576, 110] on ul "R365" at bounding box center [579, 126] width 44 height 37
click at [574, 126] on span "R365" at bounding box center [579, 126] width 25 height 15
click at [1028, 104] on button "Select Prompt Type" at bounding box center [1017, 94] width 140 height 28
click at [1008, 200] on li "Monthly Summary" at bounding box center [999, 209] width 105 height 28
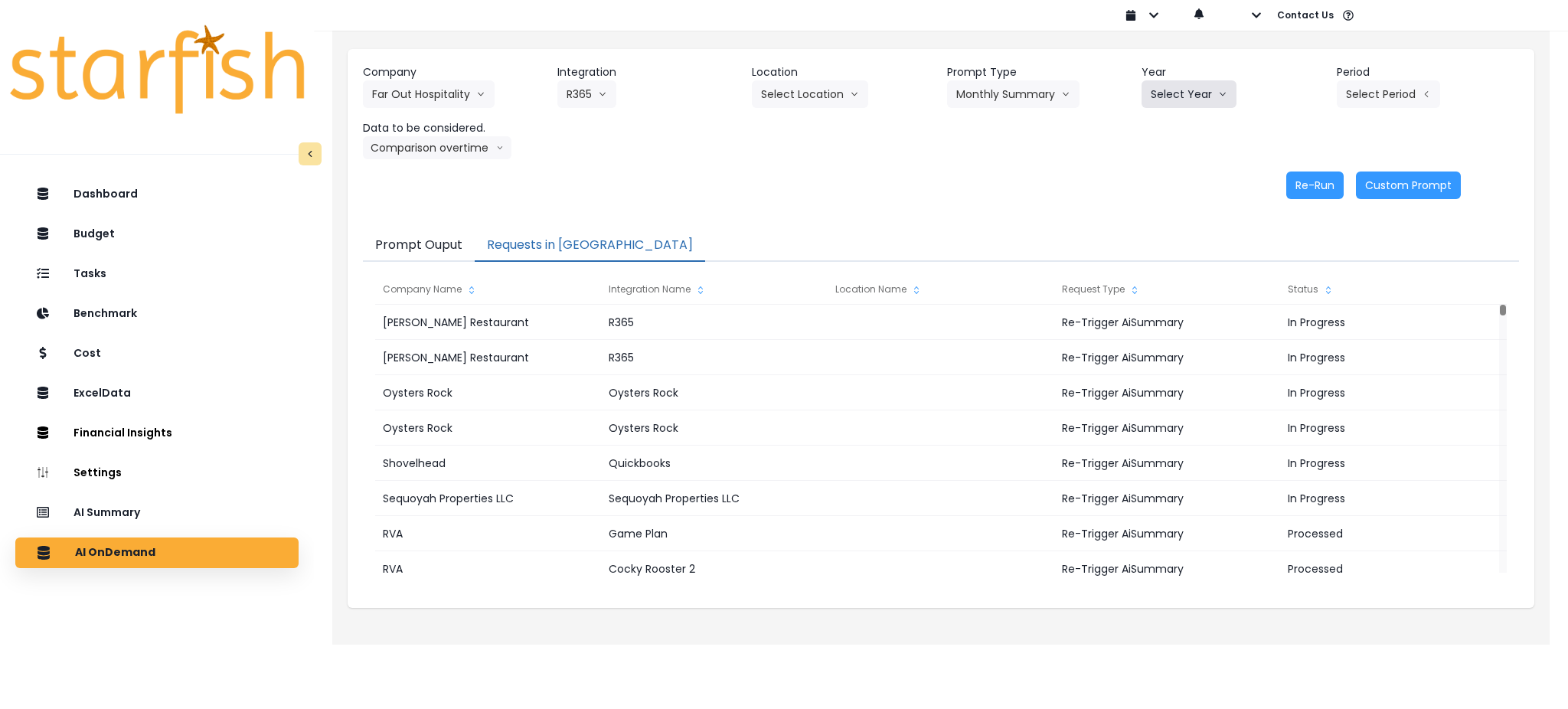
click at [1203, 103] on button "Select Year" at bounding box center [1189, 94] width 95 height 28
click at [1176, 177] on li "2025" at bounding box center [1163, 181] width 42 height 28
click at [1372, 96] on button "Select Period" at bounding box center [1388, 94] width 104 height 28
click at [1314, 261] on li "P7" at bounding box center [1318, 264] width 37 height 28
click at [714, 191] on div "Re-Run Custom Prompt" at bounding box center [911, 185] width 1098 height 28
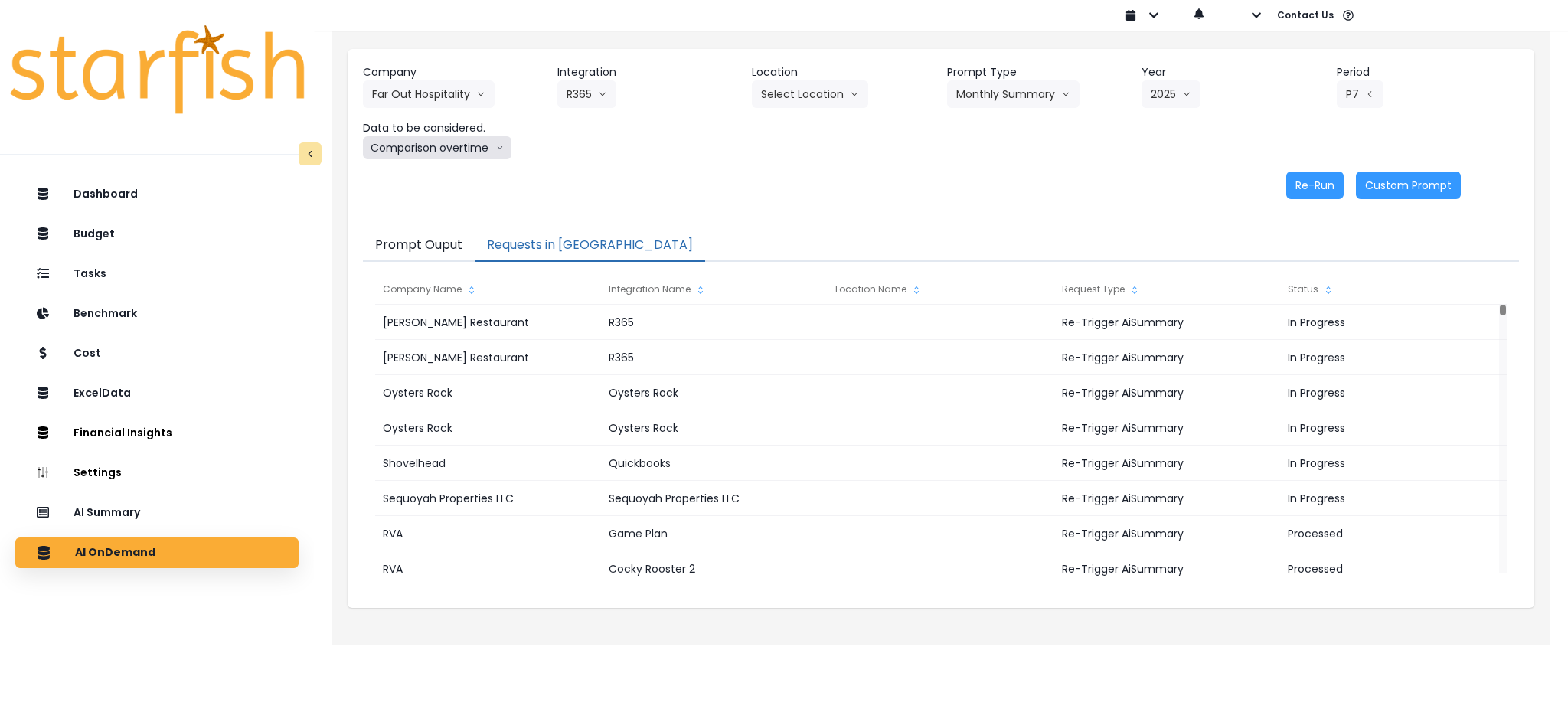
click at [447, 150] on button "Comparison overtime" at bounding box center [437, 148] width 148 height 23
click at [400, 201] on span "Location Analysis" at bounding box center [422, 205] width 102 height 15
click at [1309, 172] on button "Re-Run" at bounding box center [1315, 185] width 57 height 28
click at [432, 151] on button "Location Analysis" at bounding box center [423, 148] width 121 height 23
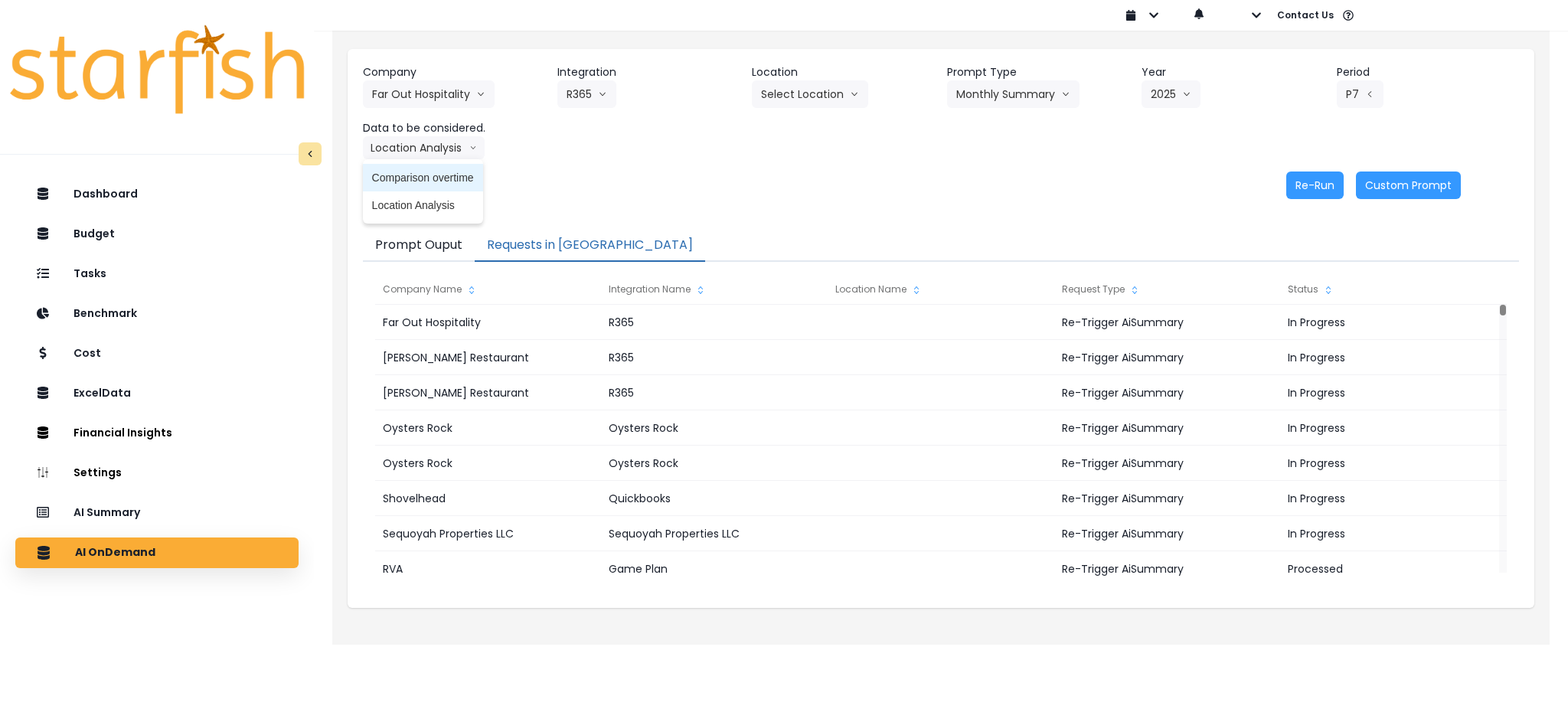
click at [429, 172] on span "Comparison overtime" at bounding box center [422, 178] width 102 height 15
click at [1051, 164] on div "Company Far Out Hospitality 86 Costs Asti Bagel Cafe Balance Grille Bald Ginger…" at bounding box center [941, 132] width 1187 height 165
click at [1318, 189] on button "Re-Run" at bounding box center [1315, 185] width 57 height 28
click at [764, 163] on div "Company Far Out Hospitality 86 Costs Asti Bagel Cafe Balance Grille Bald Ginger…" at bounding box center [941, 132] width 1187 height 165
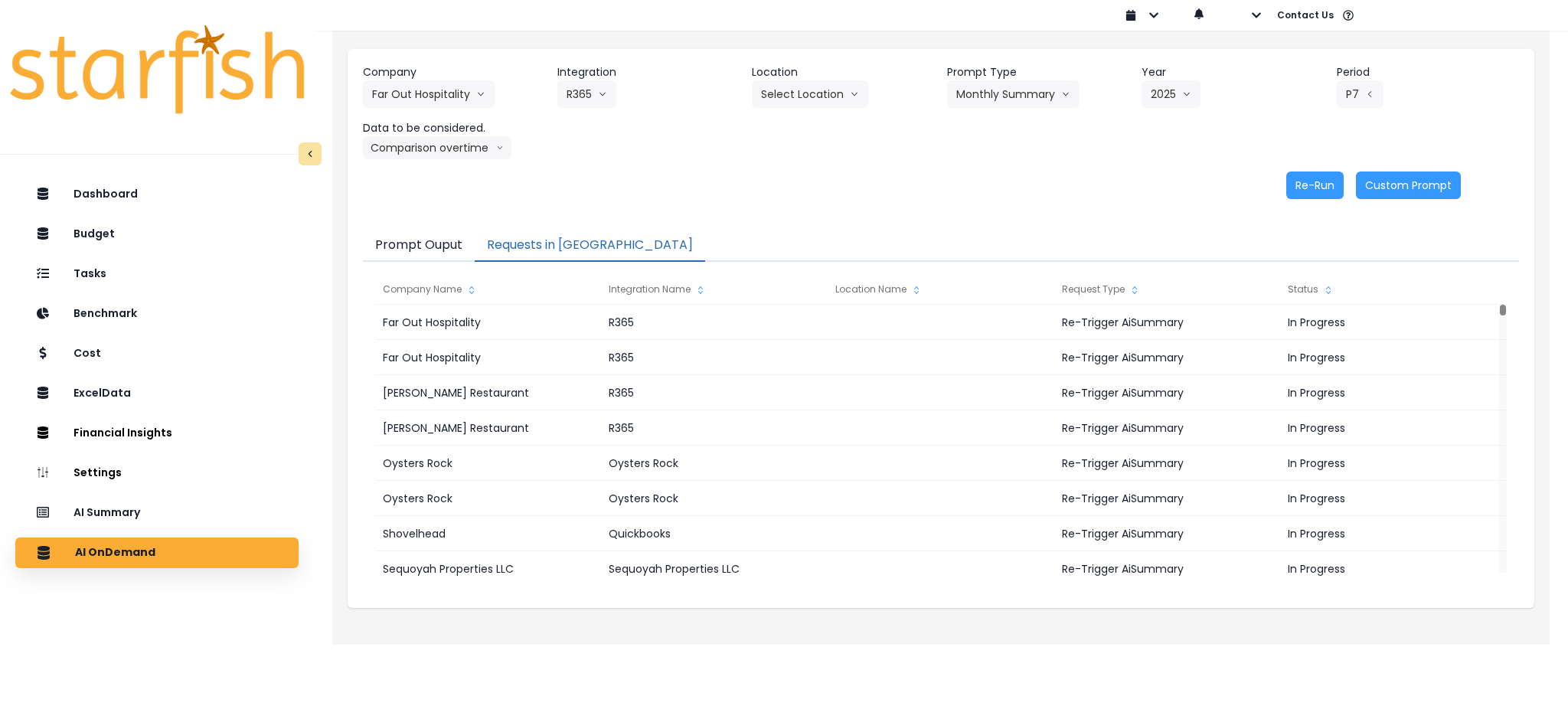
click at [778, 202] on div "Company Far Out Hospitality 86 Costs Asti Bagel Cafe Balance Grille Bald Ginger…" at bounding box center [941, 132] width 1187 height 165
